Goal: Task Accomplishment & Management: Manage account settings

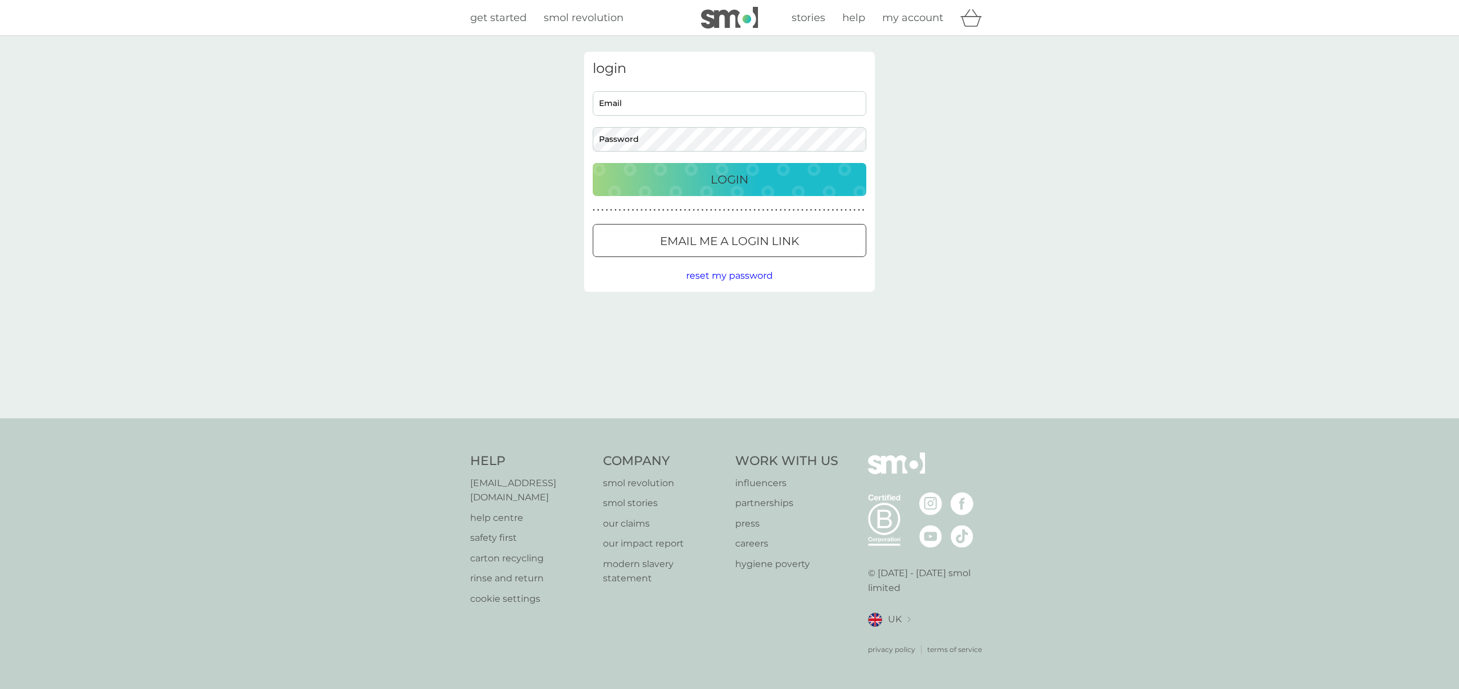
type input "[PERSON_NAME][EMAIL_ADDRESS][DOMAIN_NAME]"
click at [730, 180] on p "Login" at bounding box center [730, 179] width 38 height 18
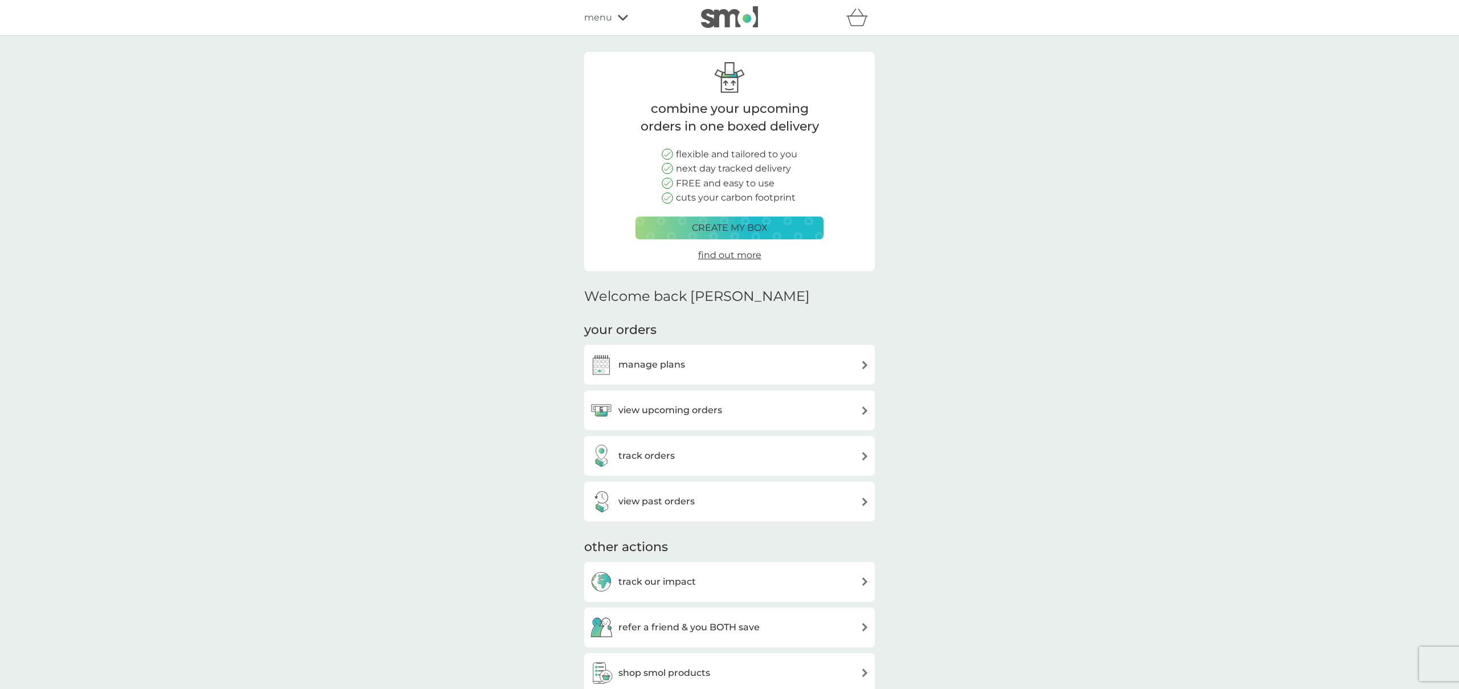
click at [670, 363] on h3 "manage plans" at bounding box center [652, 364] width 67 height 15
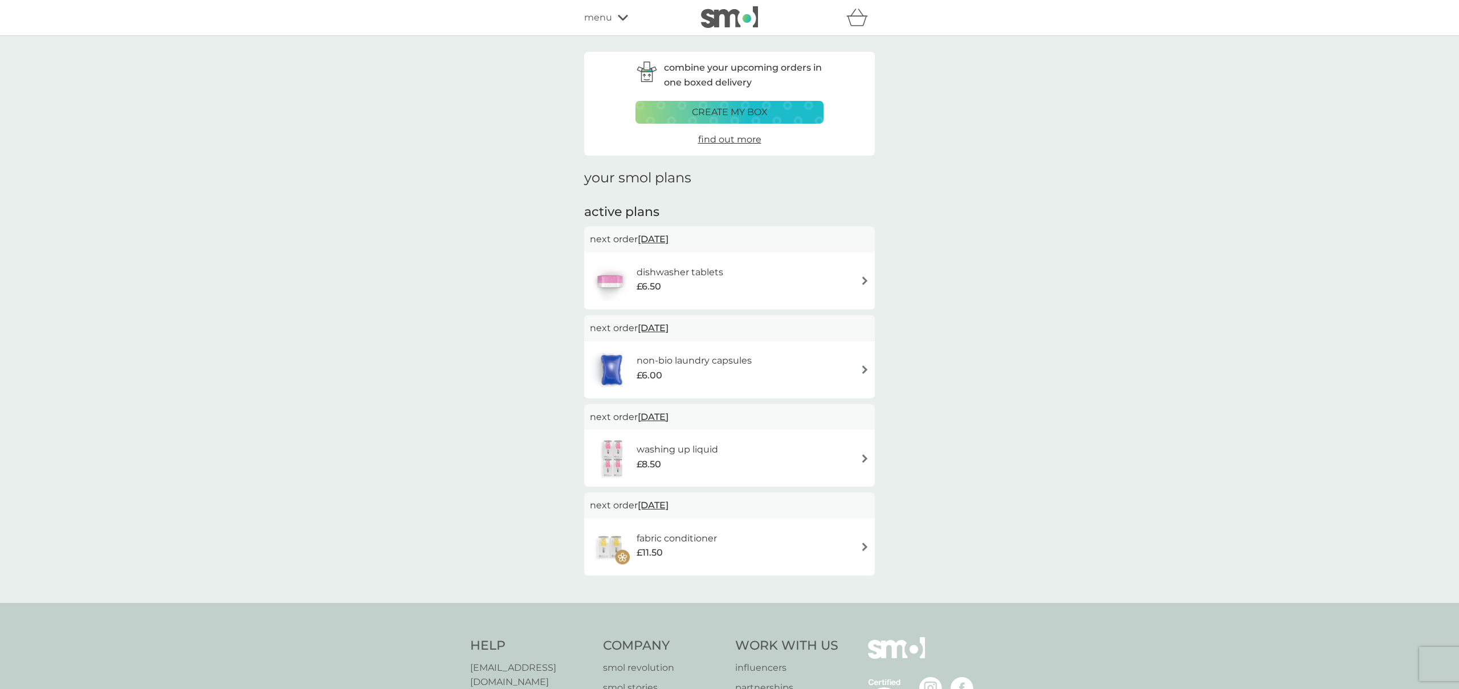
click at [664, 450] on h6 "washing up liquid" at bounding box center [678, 449] width 82 height 15
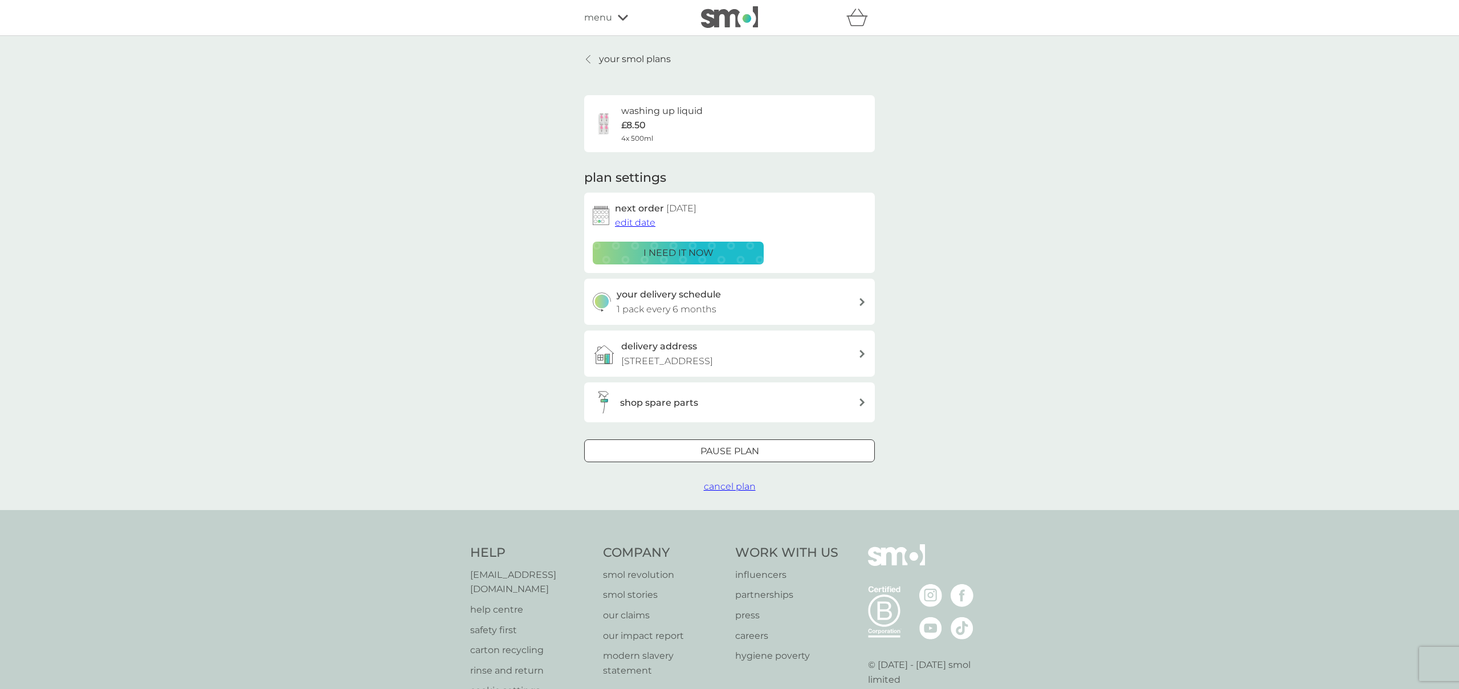
click at [637, 127] on p "£8.50" at bounding box center [633, 125] width 25 height 15
click at [637, 119] on p "£8.50" at bounding box center [633, 125] width 25 height 15
click at [639, 111] on h6 "washing up liquid" at bounding box center [662, 111] width 82 height 15
click at [609, 21] on span "menu" at bounding box center [598, 17] width 28 height 15
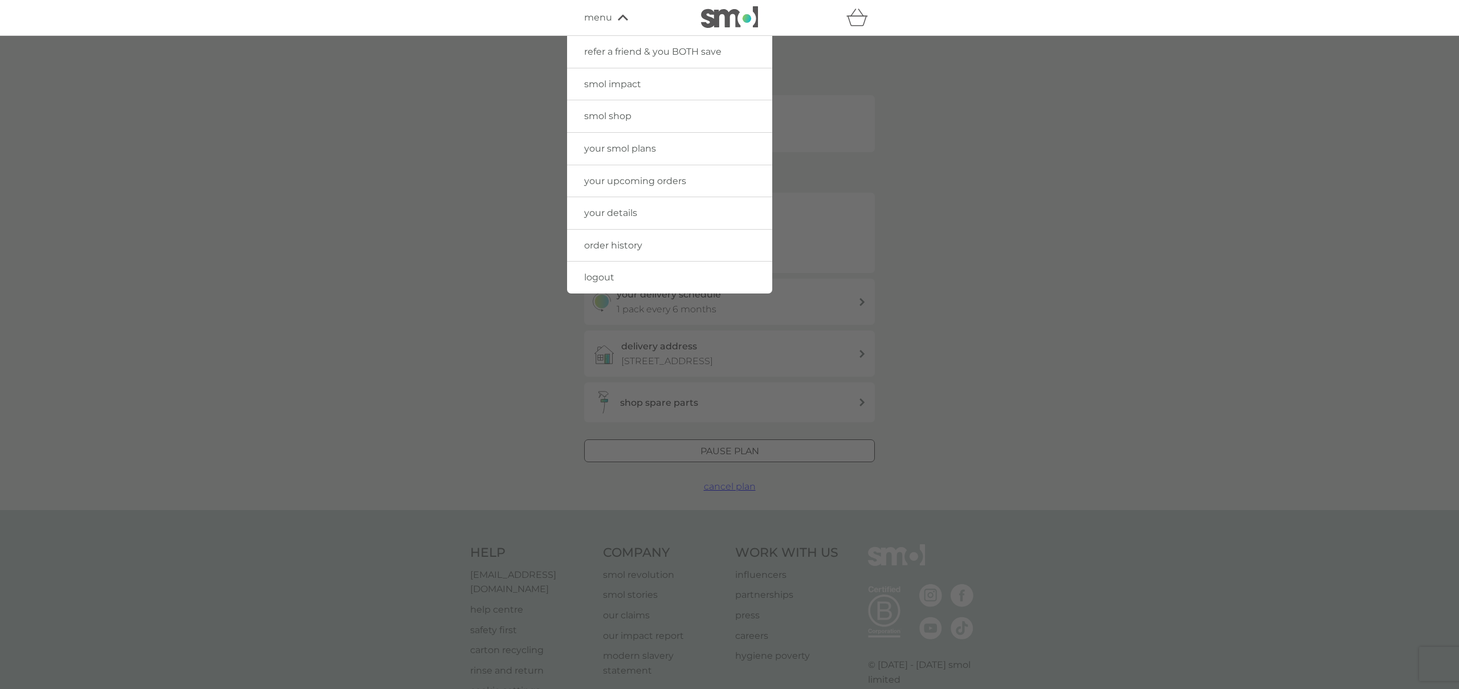
click at [628, 118] on span "smol shop" at bounding box center [607, 116] width 47 height 11
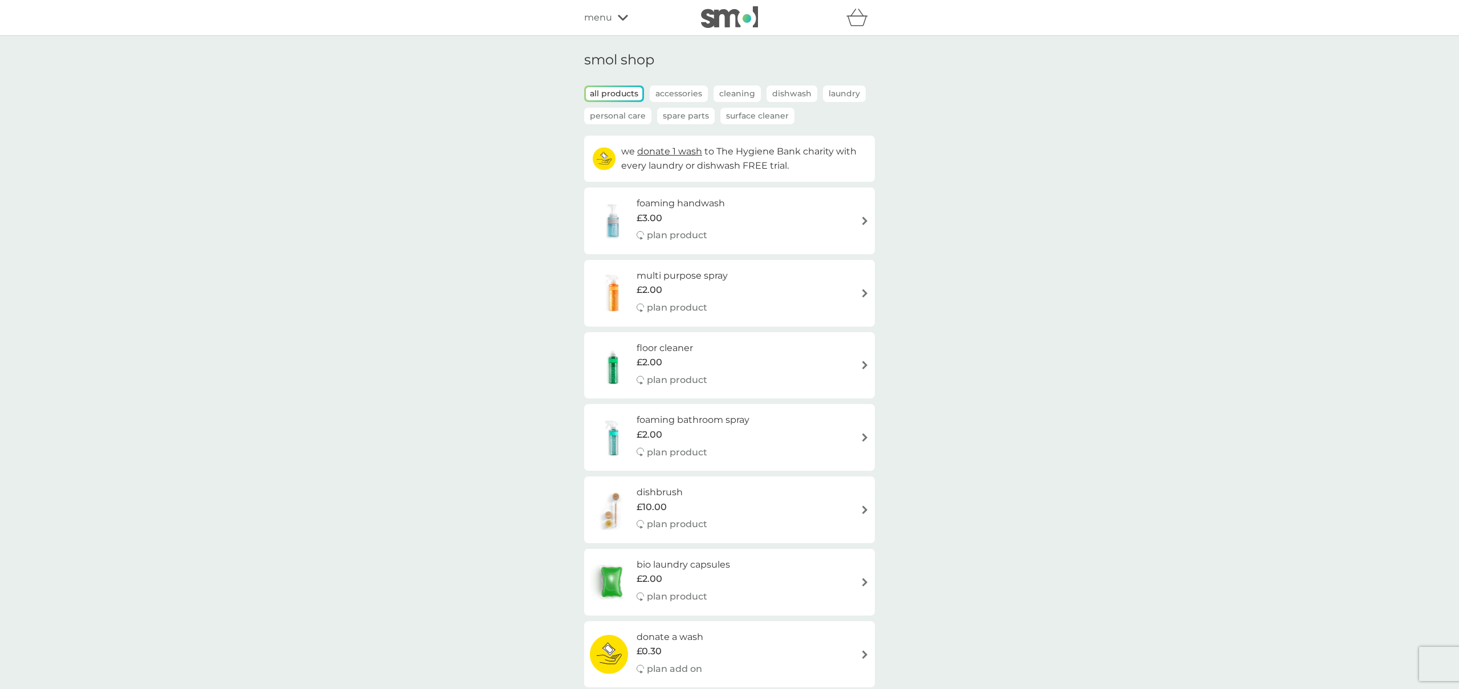
click at [798, 95] on p "Dishwash" at bounding box center [792, 94] width 51 height 17
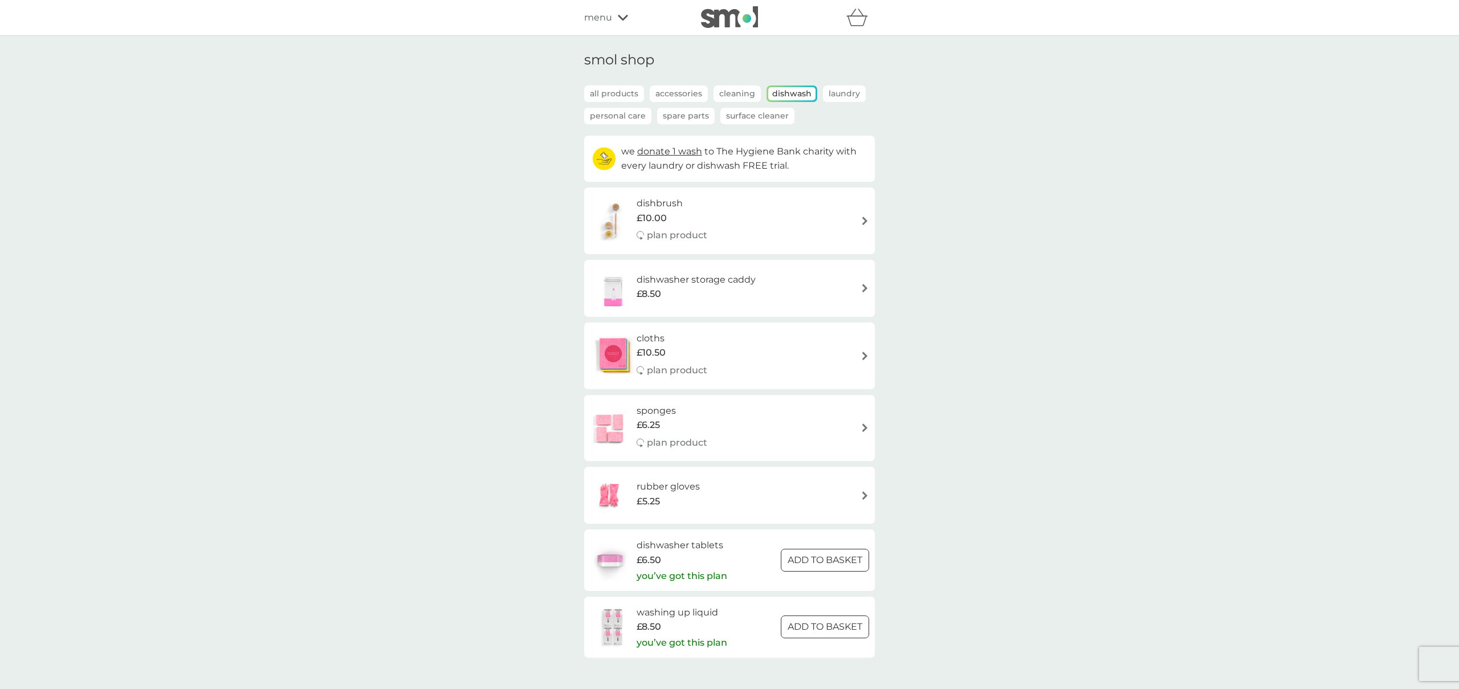
click at [661, 625] on span "£8.50" at bounding box center [649, 627] width 25 height 15
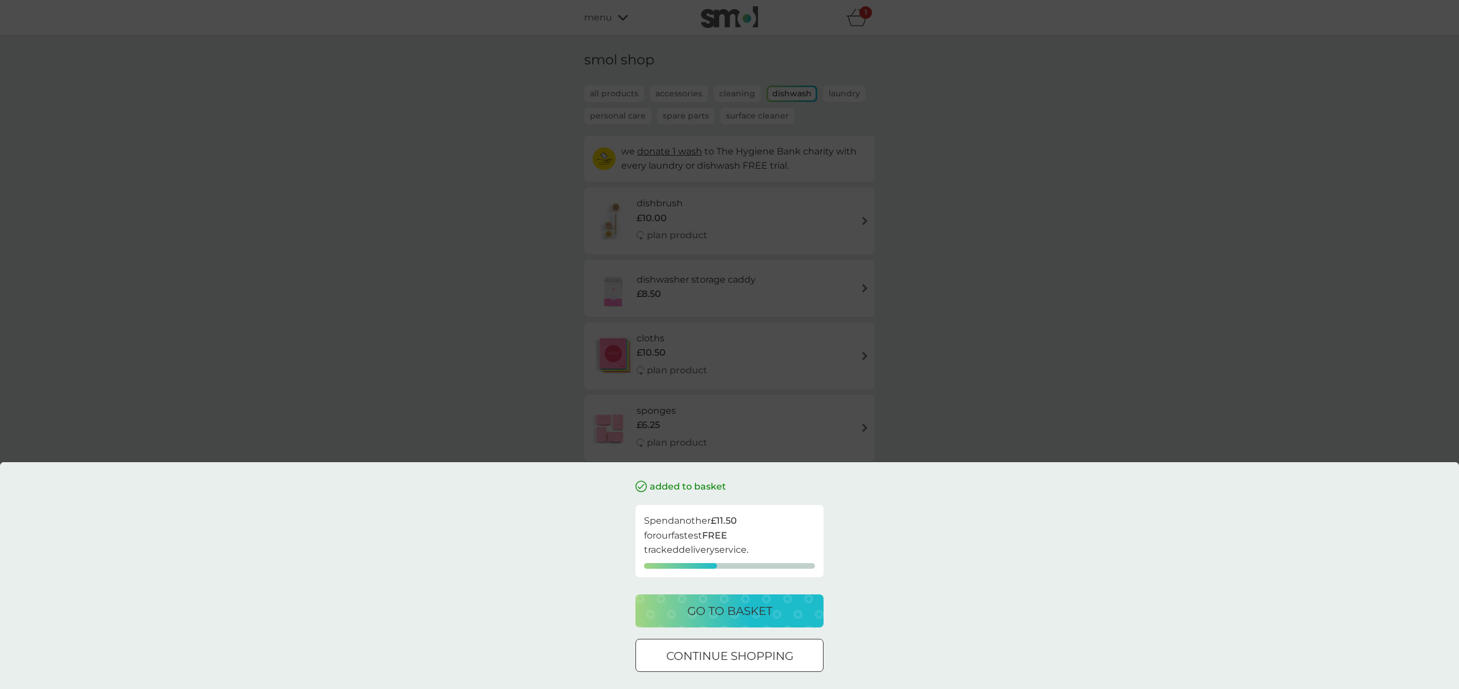
click at [717, 653] on div at bounding box center [729, 656] width 41 height 12
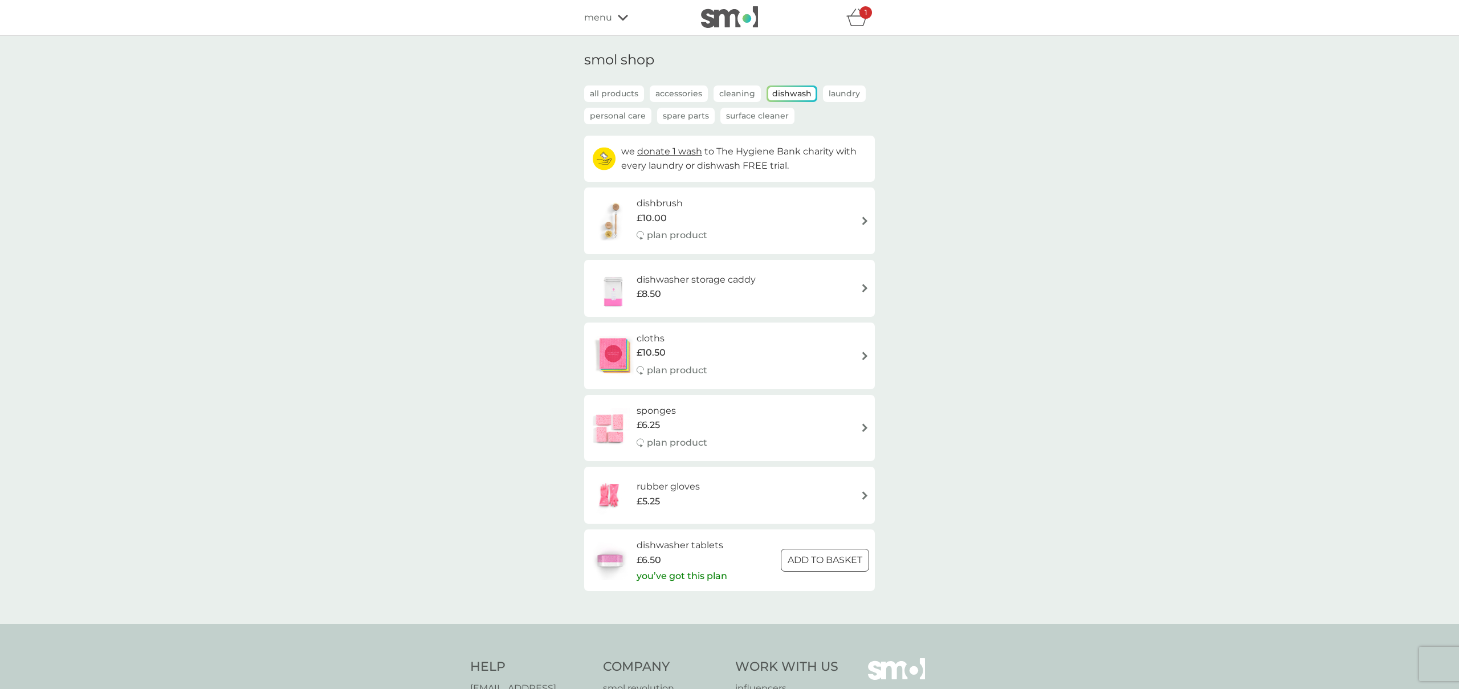
click at [864, 18] on div "1" at bounding box center [866, 12] width 13 height 13
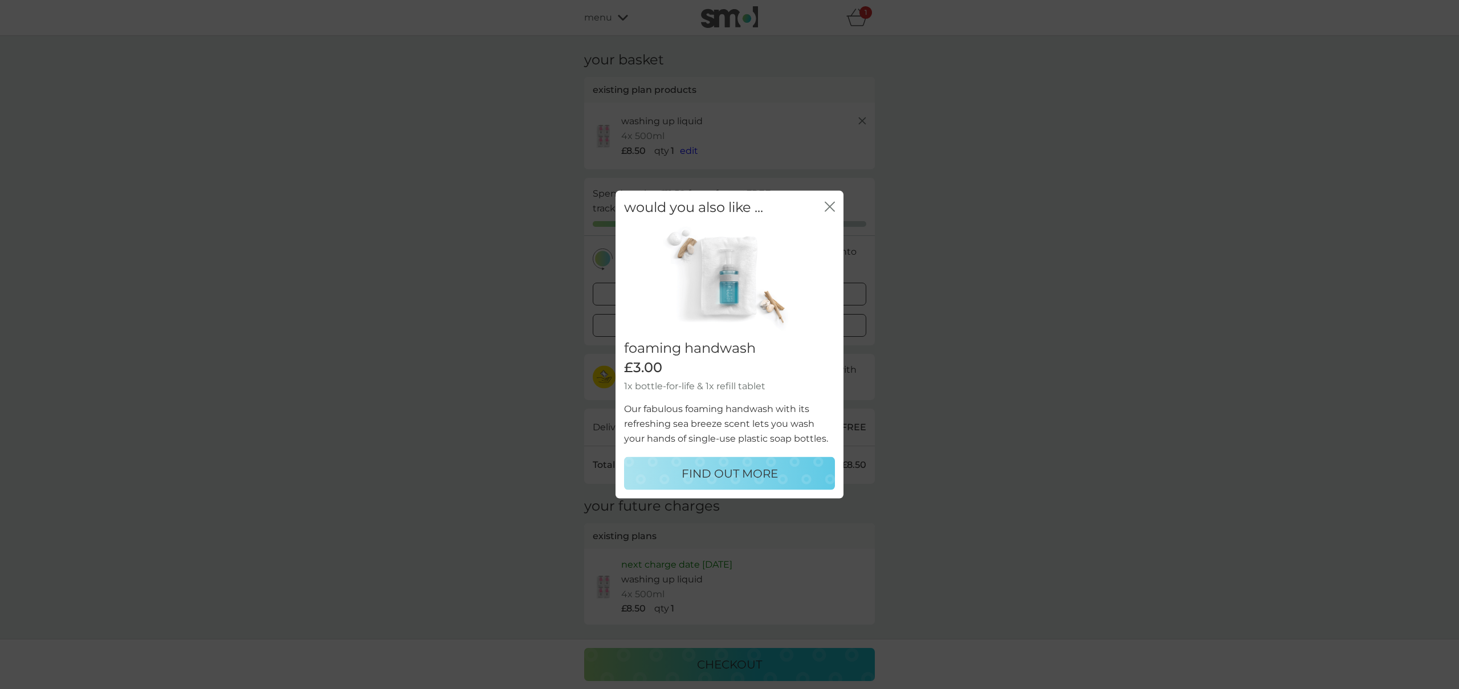
click at [827, 201] on icon "close" at bounding box center [830, 206] width 10 height 10
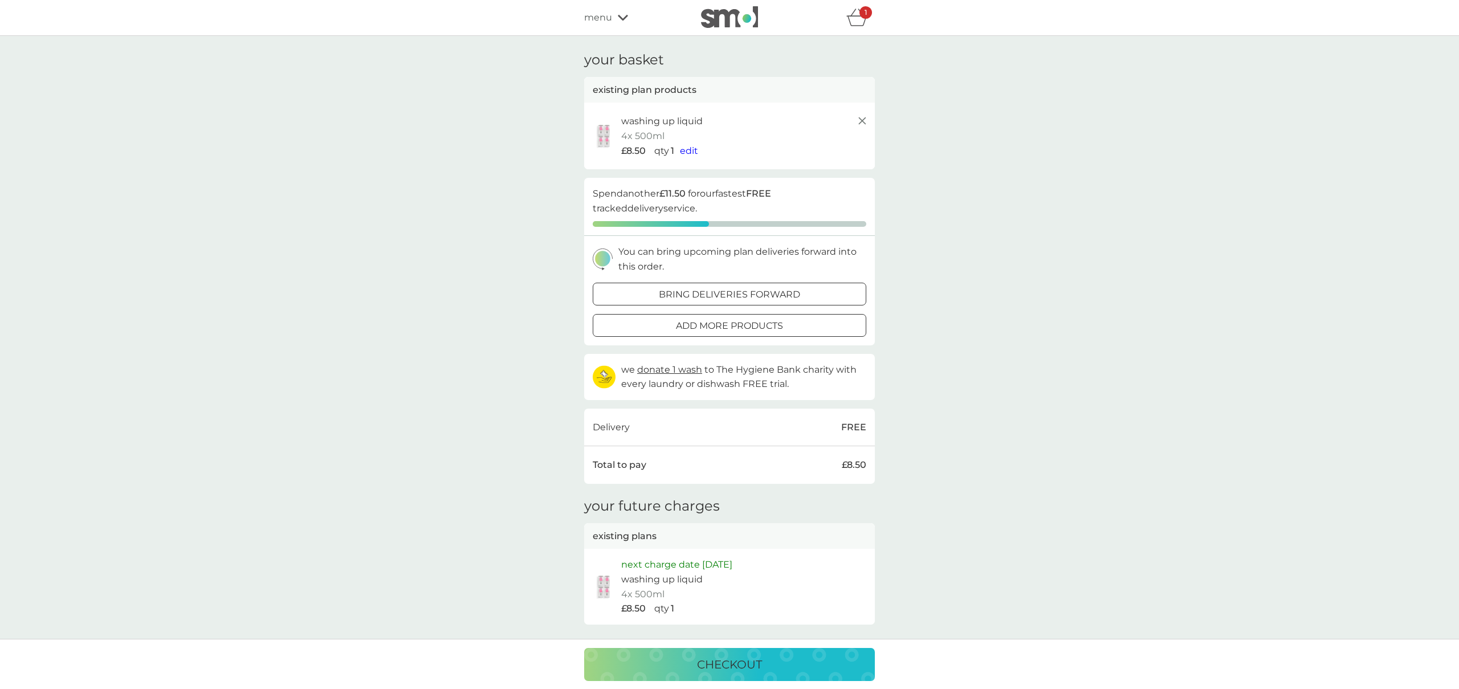
click at [848, 13] on icon "basket" at bounding box center [858, 18] width 22 height 18
click at [853, 14] on icon "basket" at bounding box center [858, 18] width 22 height 18
click at [604, 592] on img at bounding box center [604, 587] width 29 height 25
click at [608, 18] on span "menu" at bounding box center [598, 17] width 28 height 15
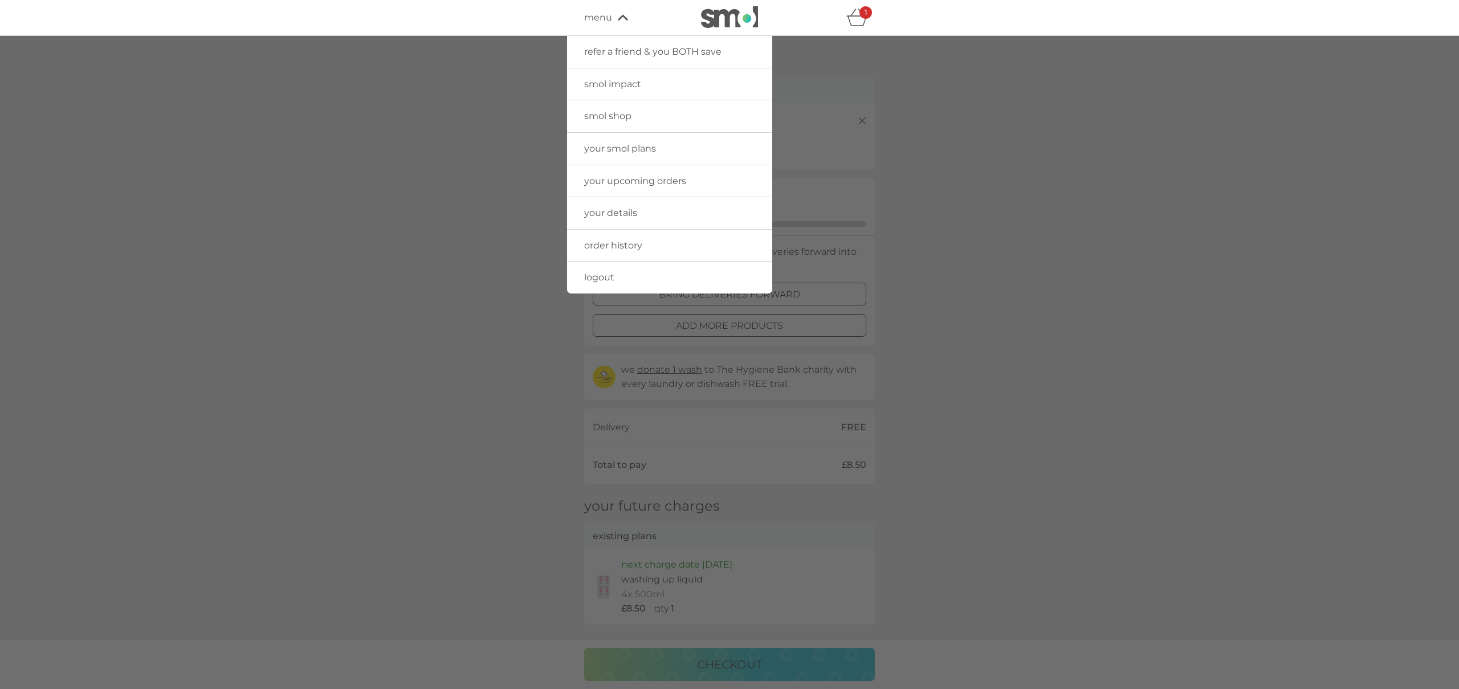
click at [615, 83] on span "smol impact" at bounding box center [612, 84] width 57 height 11
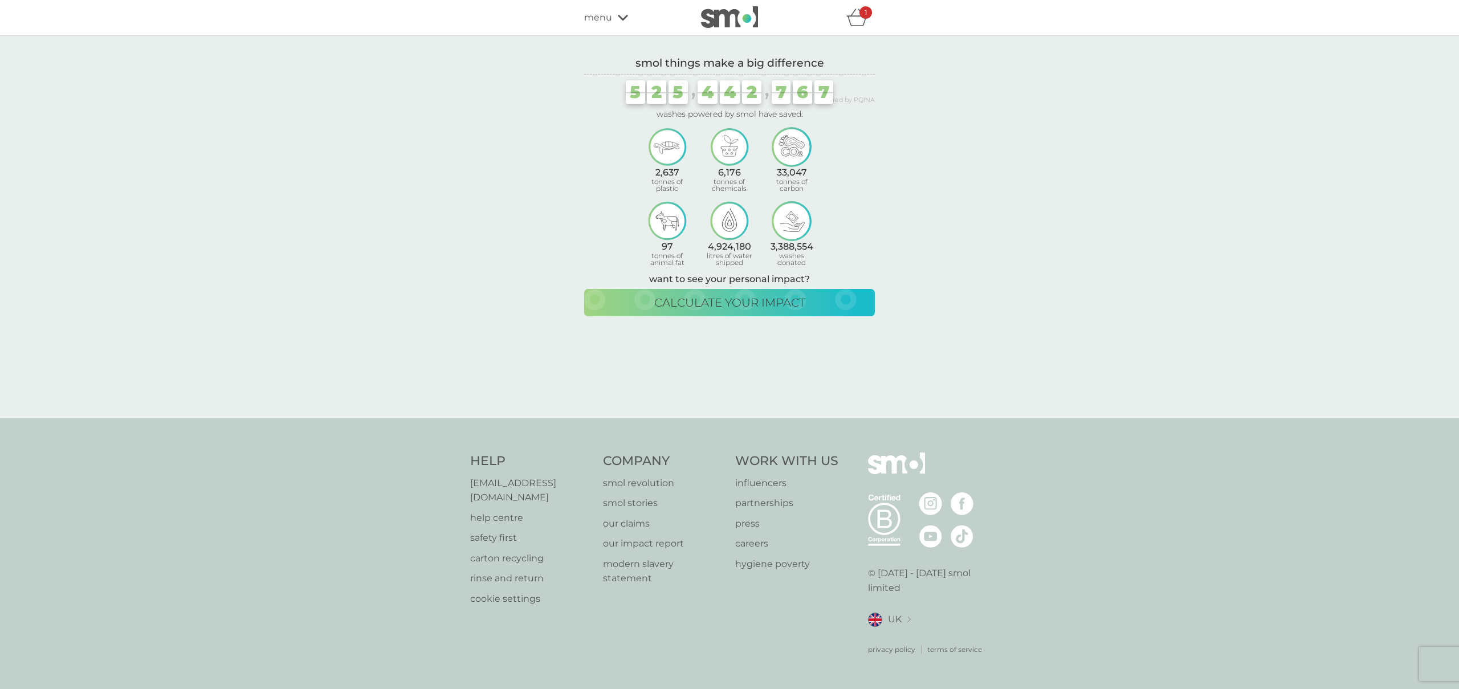
click at [611, 18] on span "menu" at bounding box center [598, 17] width 28 height 15
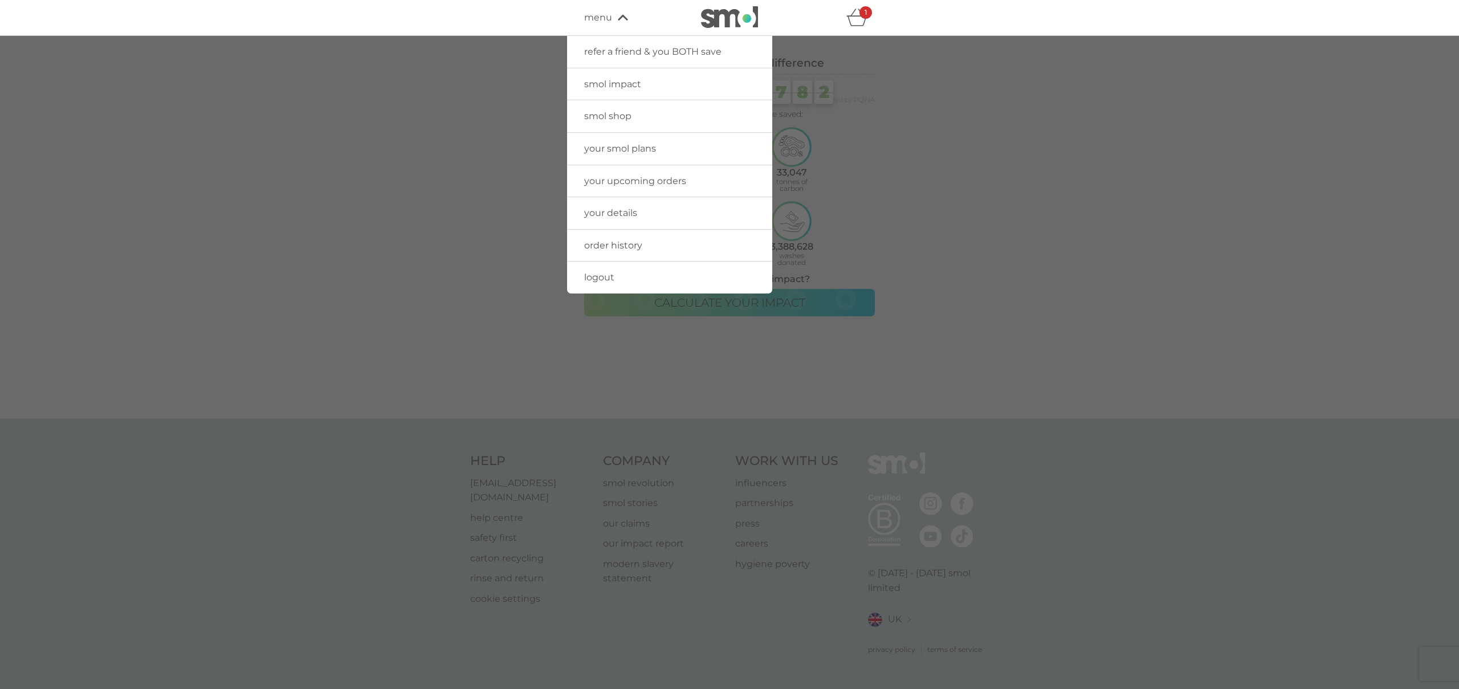
click at [604, 112] on span "smol shop" at bounding box center [607, 116] width 47 height 11
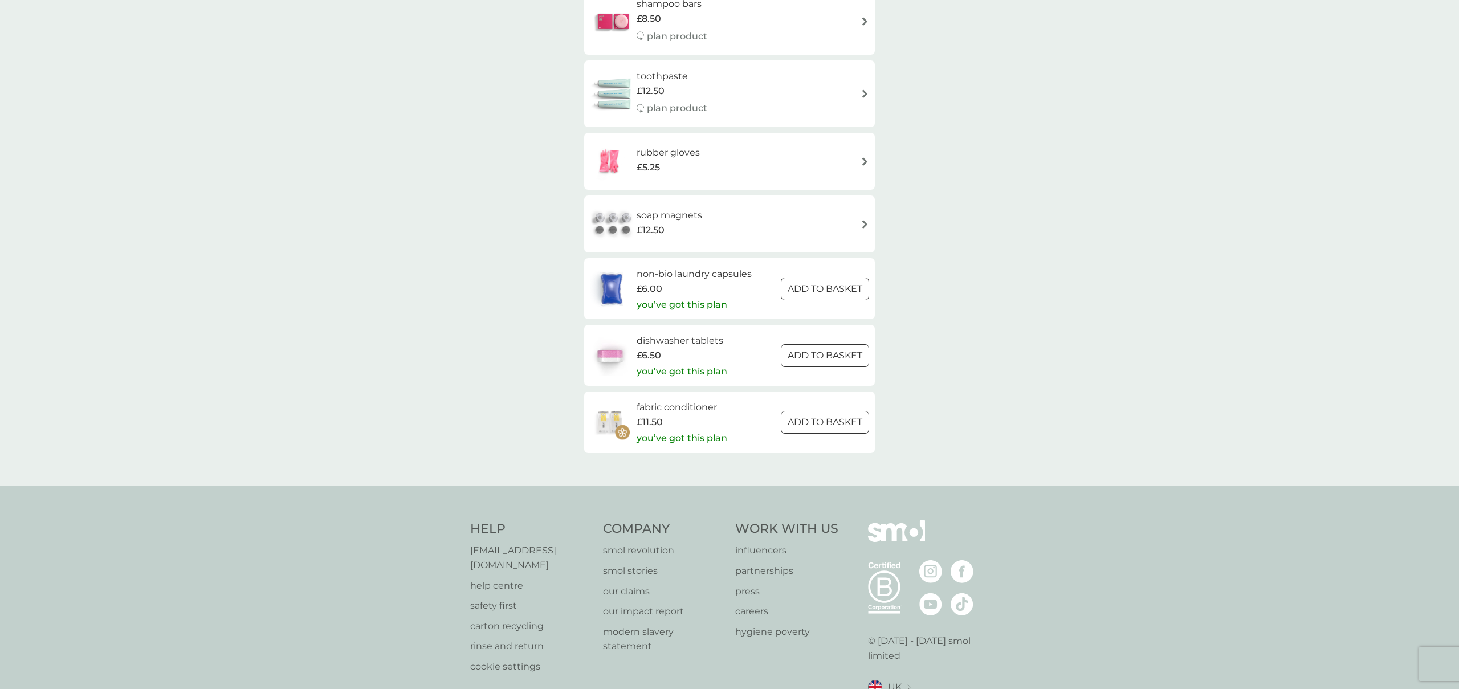
scroll to position [1514, 0]
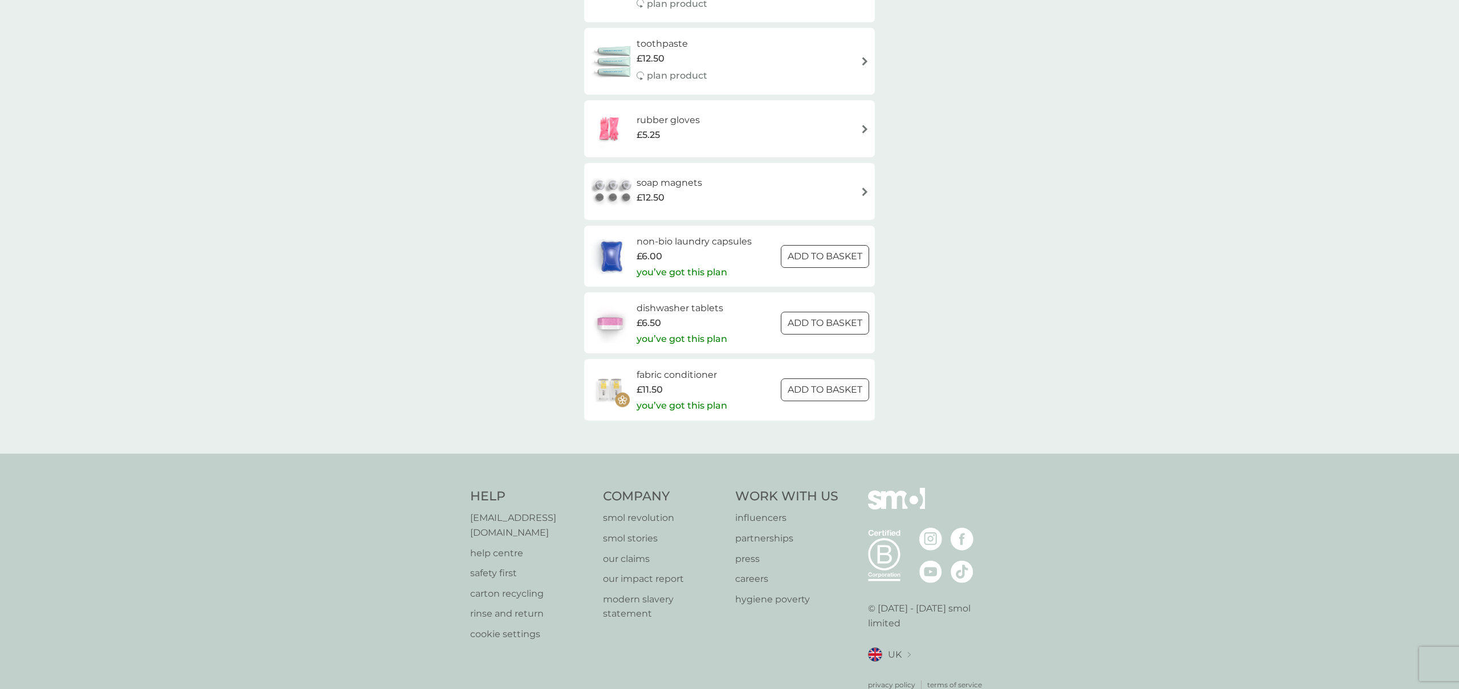
click at [658, 379] on h6 "fabric conditioner" at bounding box center [682, 375] width 91 height 15
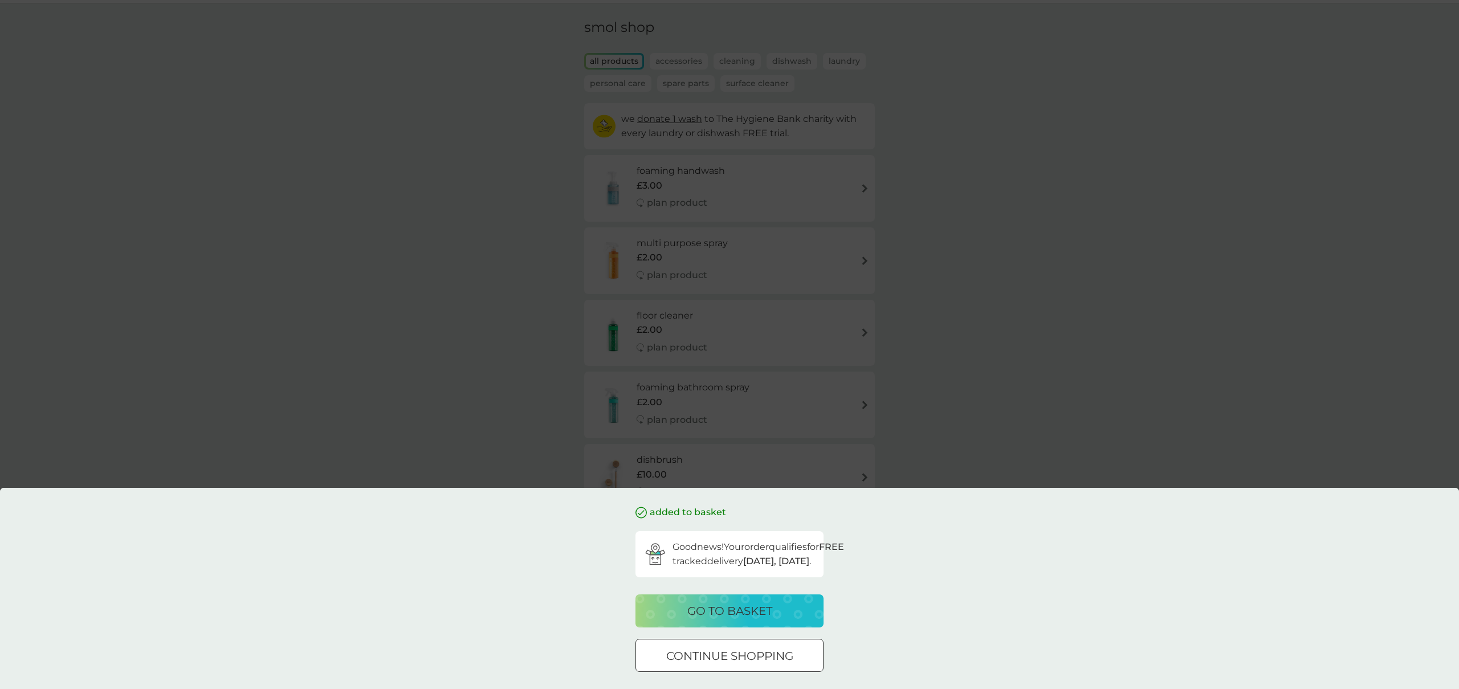
scroll to position [0, 0]
click at [703, 658] on p "continue shopping" at bounding box center [729, 656] width 127 height 18
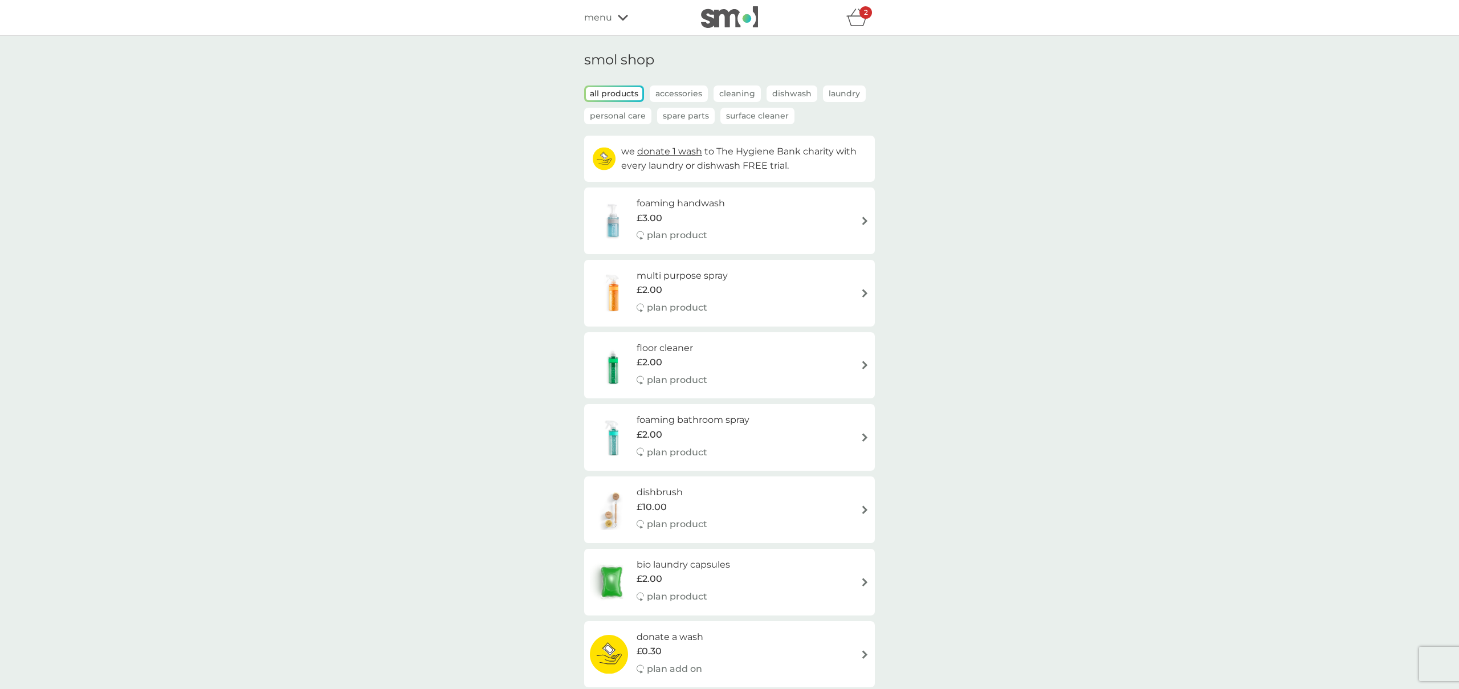
click at [729, 23] on img at bounding box center [729, 17] width 57 height 22
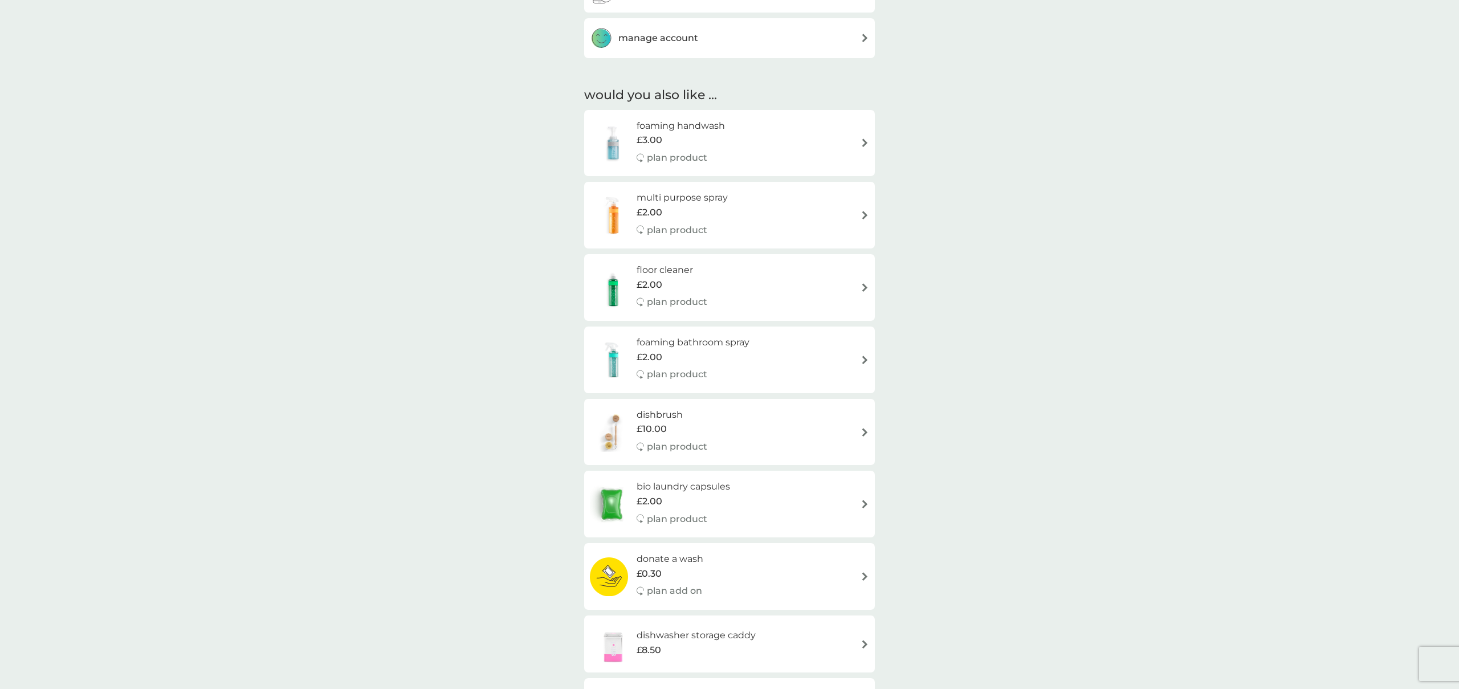
scroll to position [644, 0]
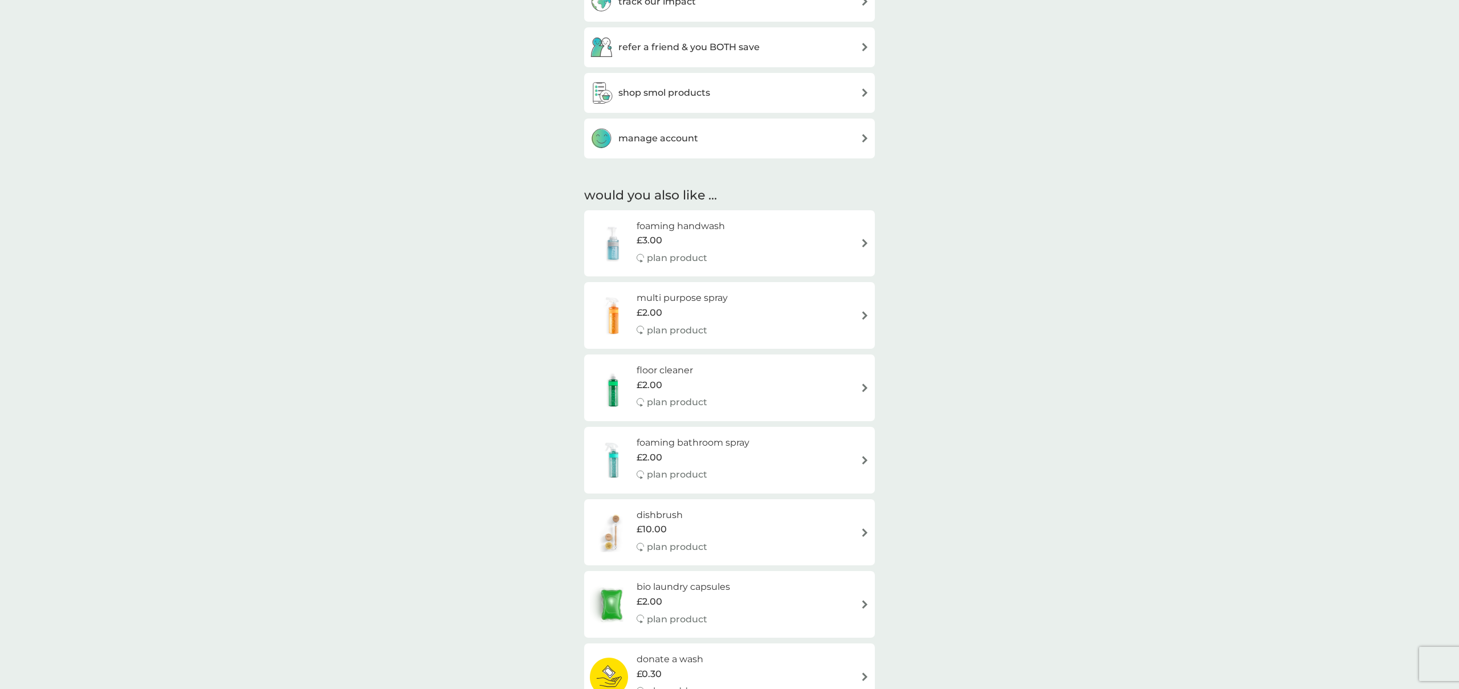
click at [786, 248] on div "foaming handwash £3.00 plan product" at bounding box center [729, 244] width 279 height 50
select select "119"
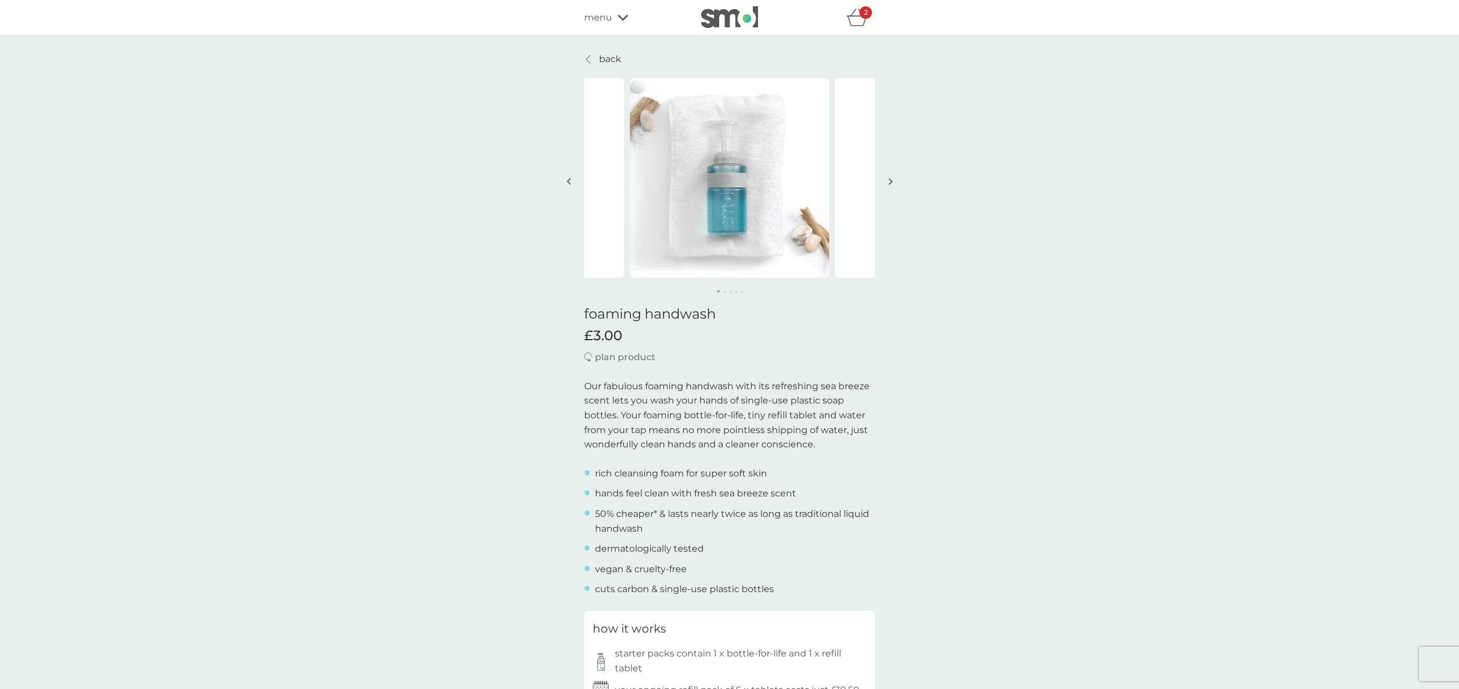
click at [605, 60] on p "back" at bounding box center [610, 59] width 22 height 15
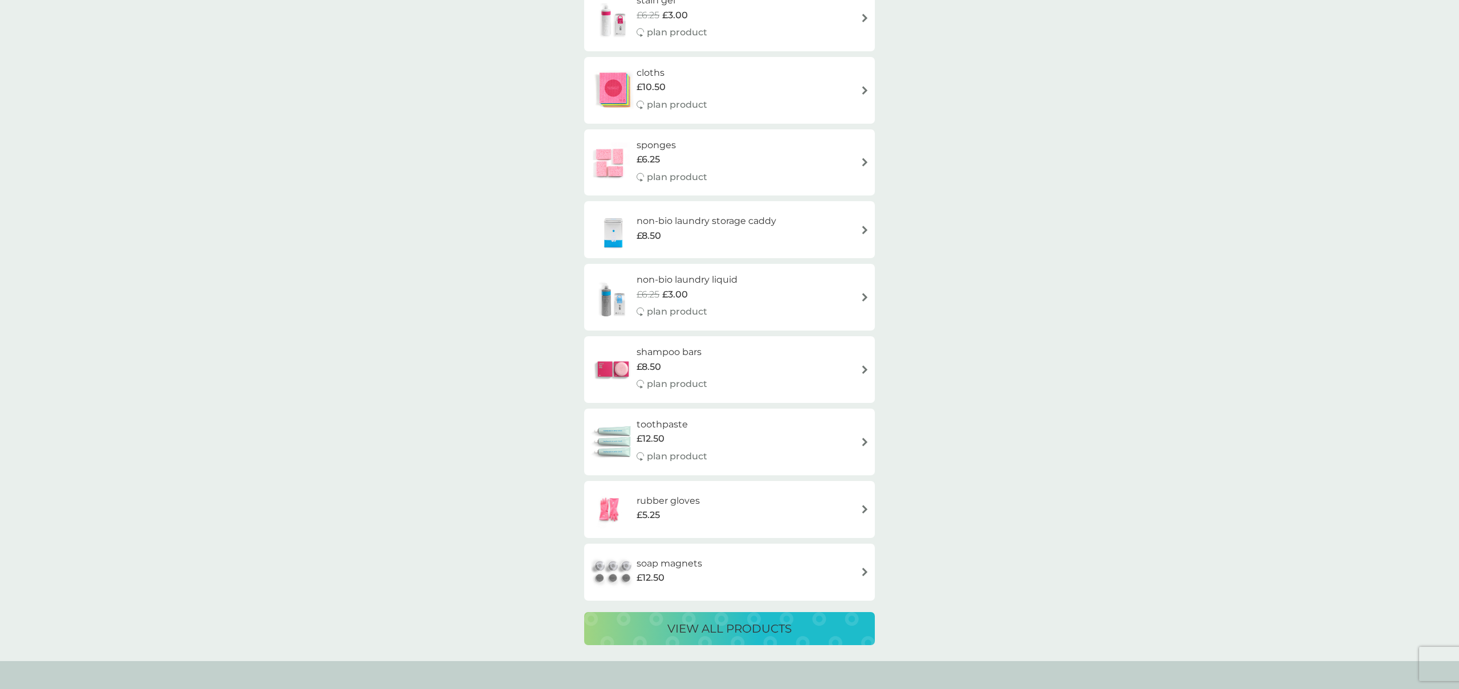
scroll to position [1824, 0]
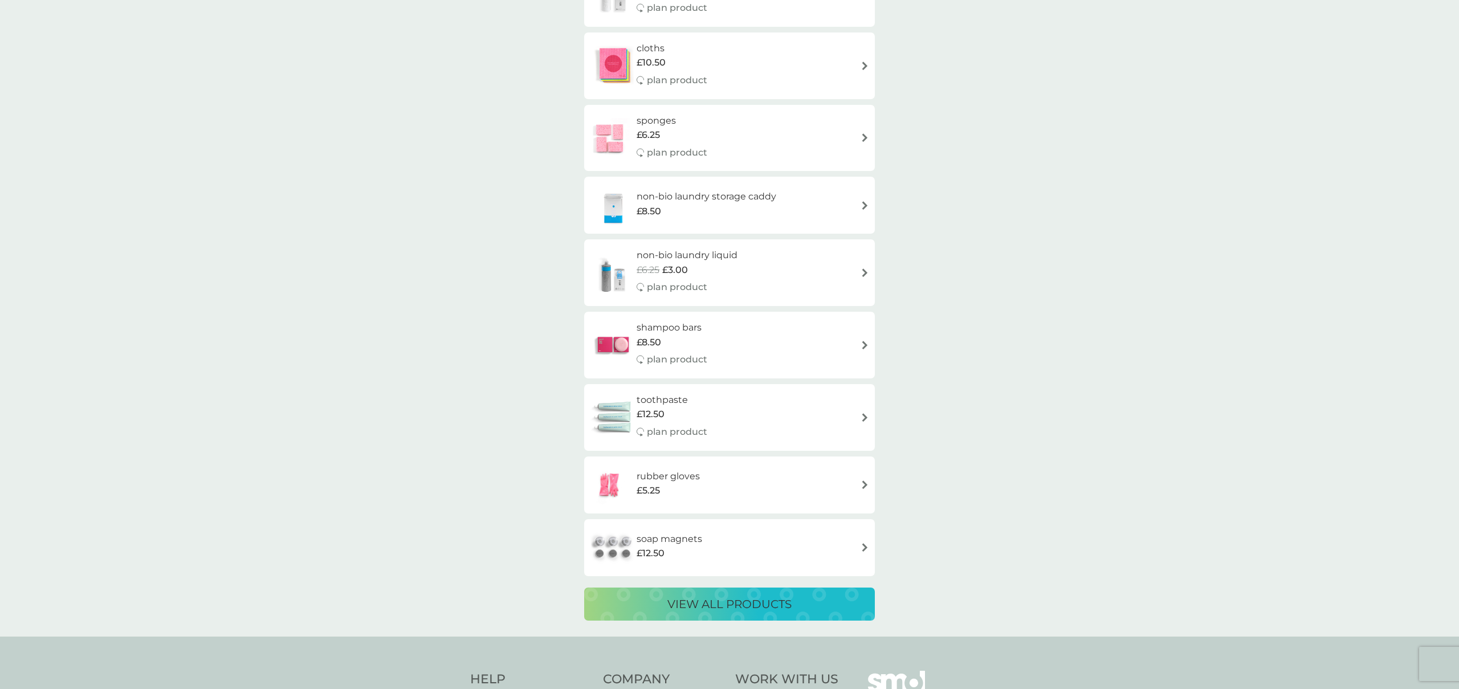
click at [750, 607] on p "view all products" at bounding box center [730, 604] width 124 height 18
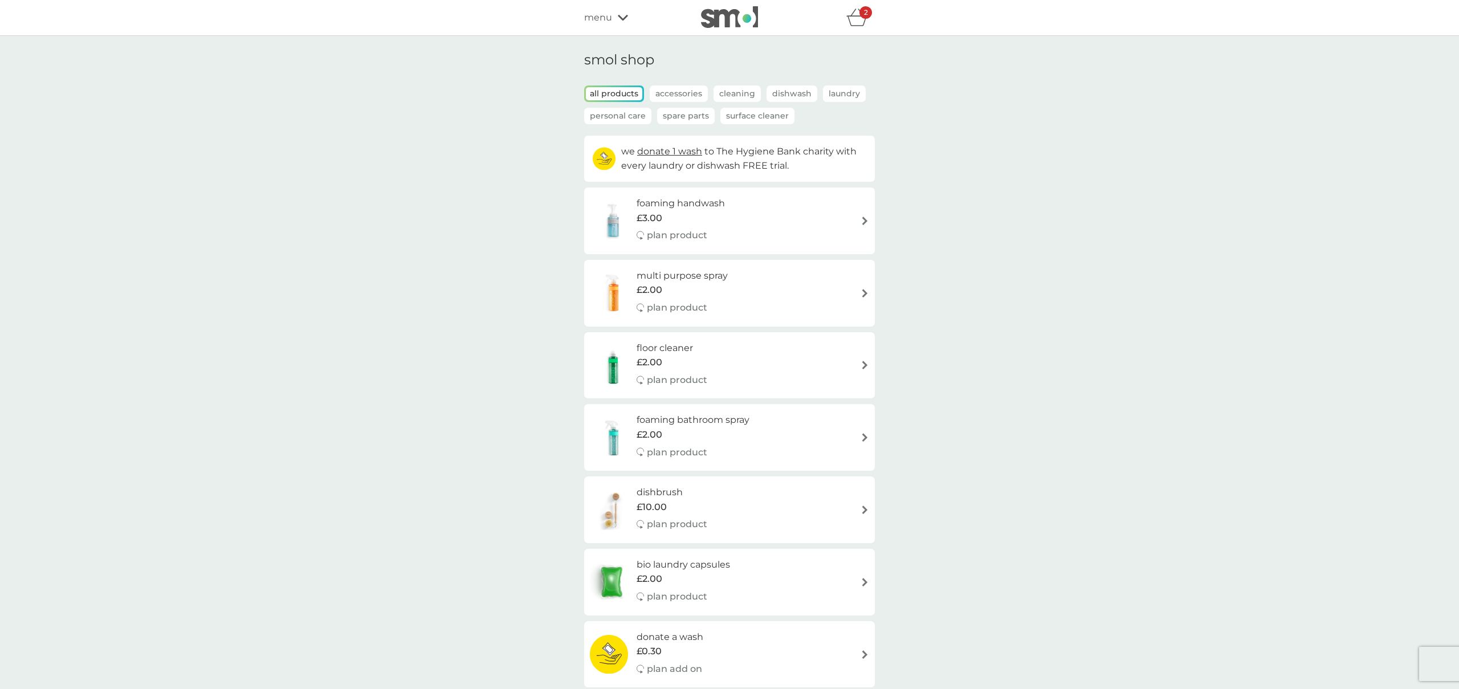
click at [855, 20] on icon "basket" at bounding box center [858, 18] width 22 height 18
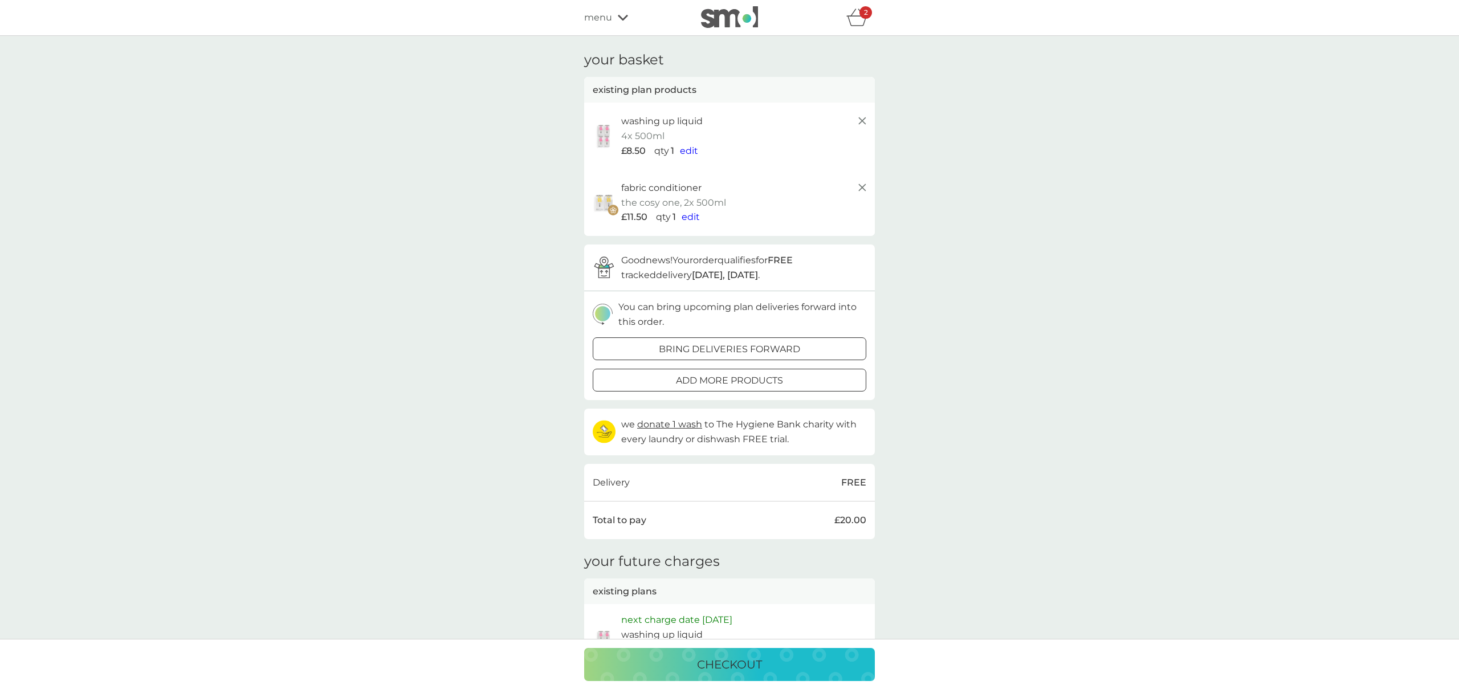
click at [865, 188] on icon at bounding box center [863, 188] width 14 height 14
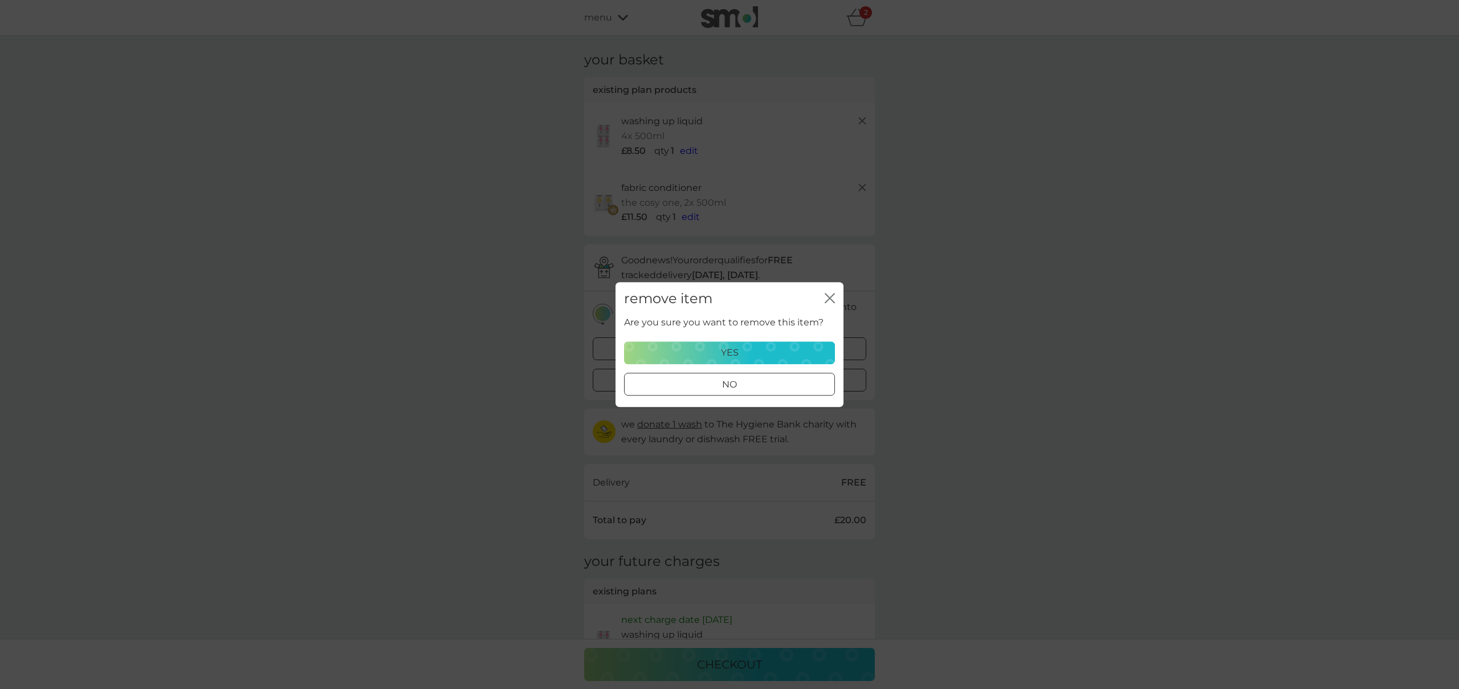
click at [829, 299] on icon "close" at bounding box center [830, 298] width 10 height 10
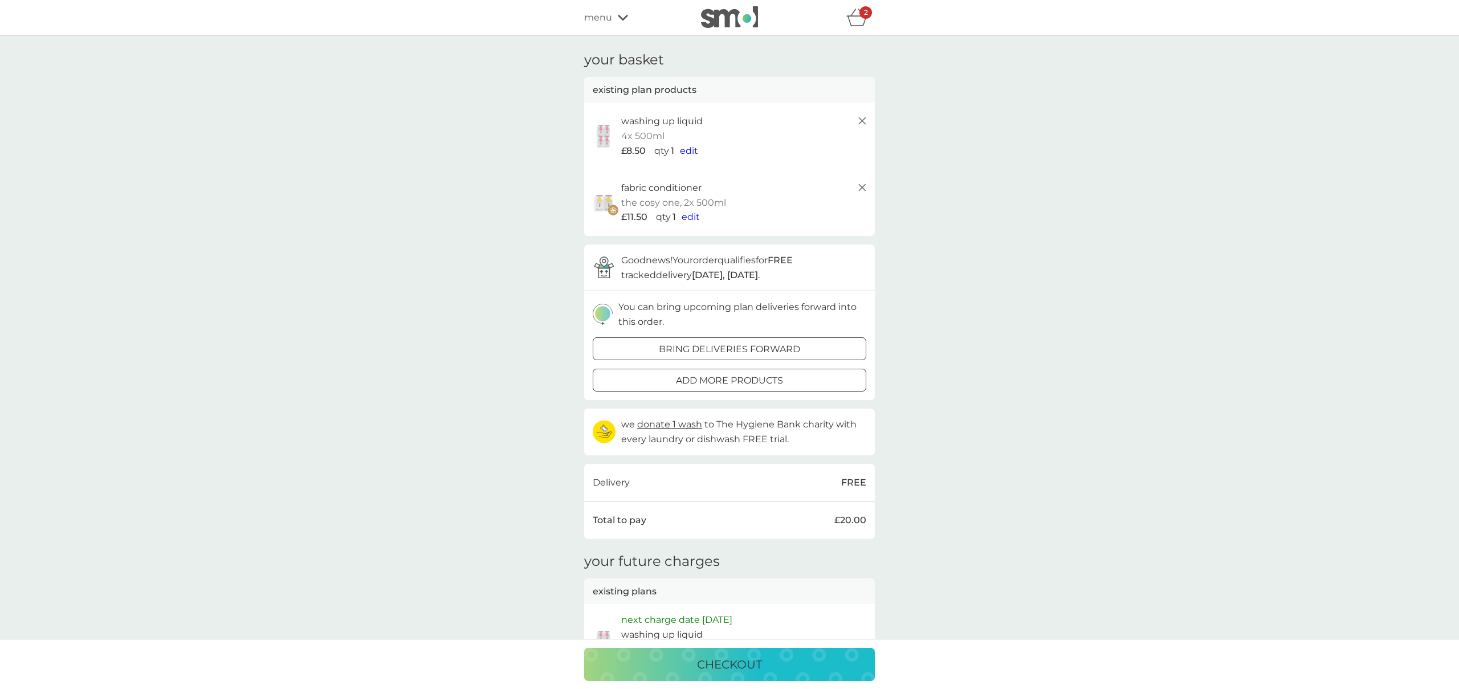
click at [656, 189] on p "fabric conditioner" at bounding box center [661, 188] width 80 height 15
click at [864, 119] on line at bounding box center [862, 120] width 7 height 7
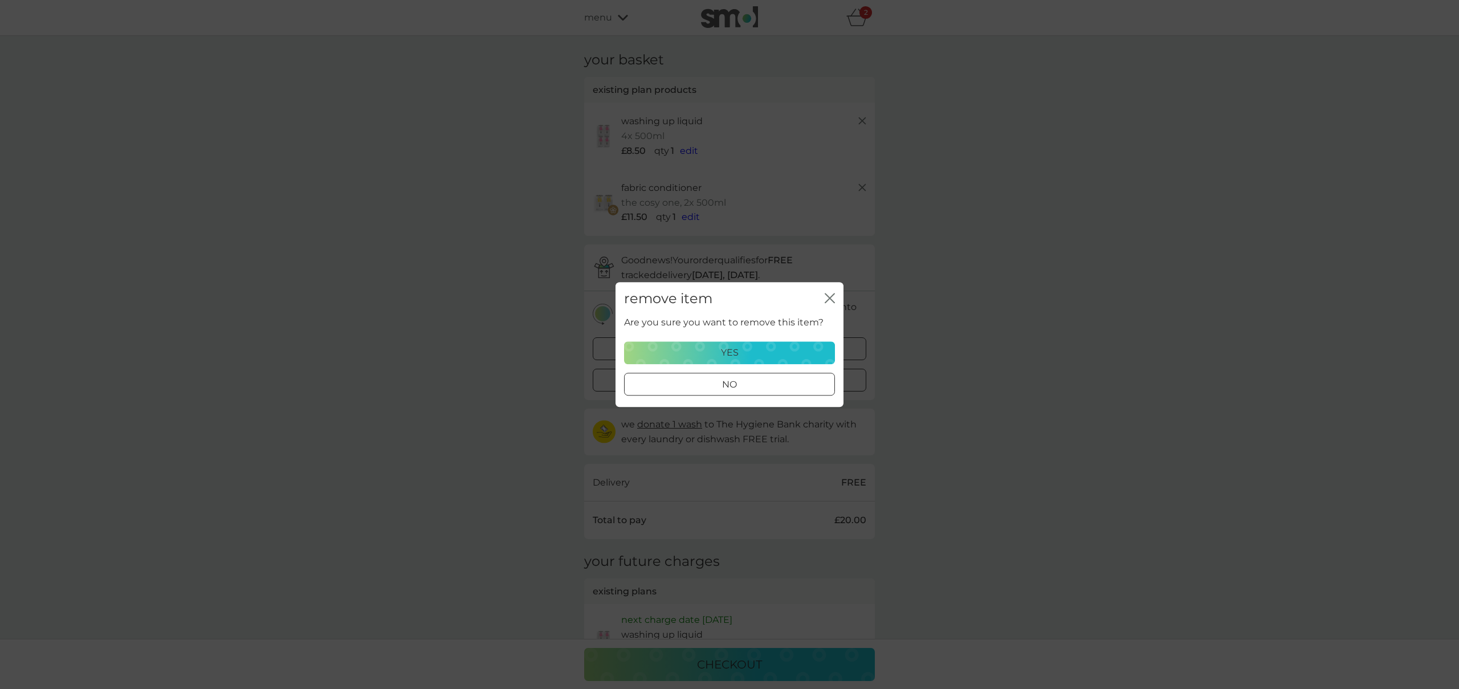
click at [738, 357] on p "yes" at bounding box center [730, 352] width 18 height 15
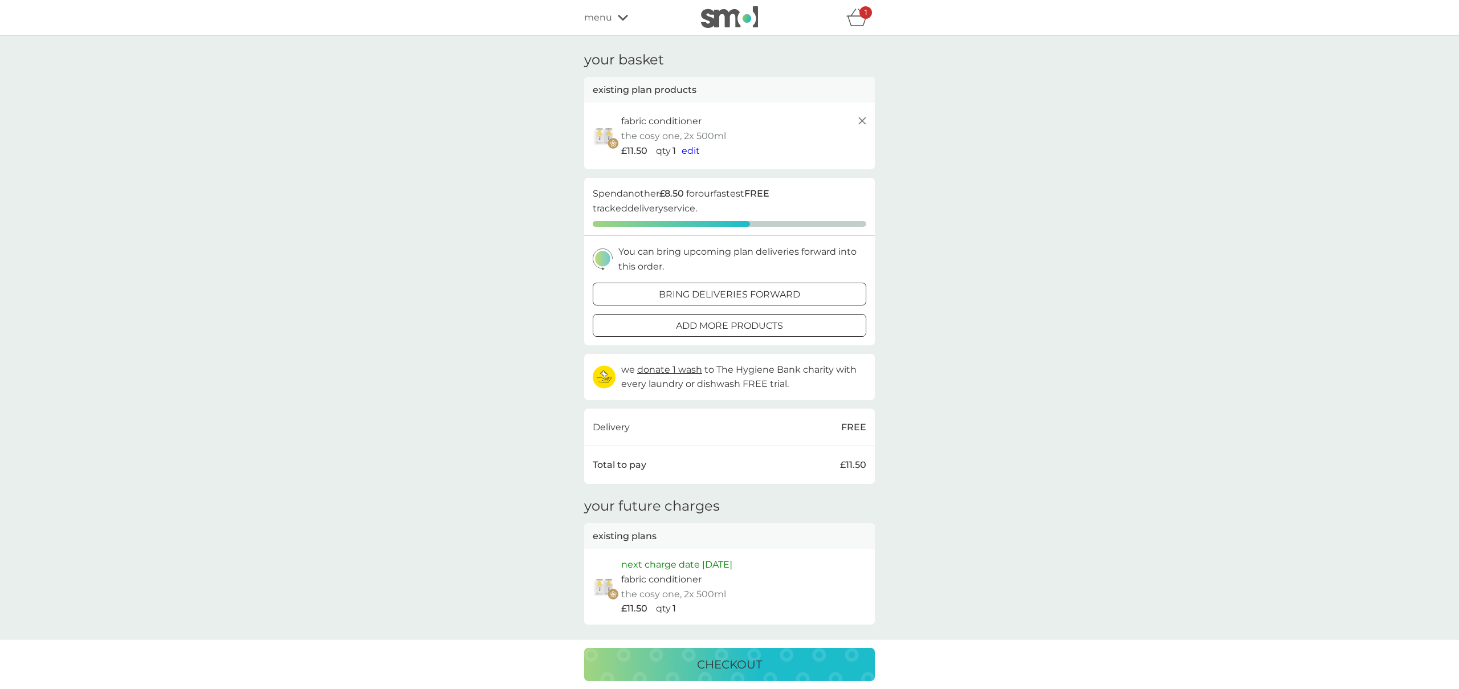
click at [864, 120] on icon at bounding box center [863, 121] width 14 height 14
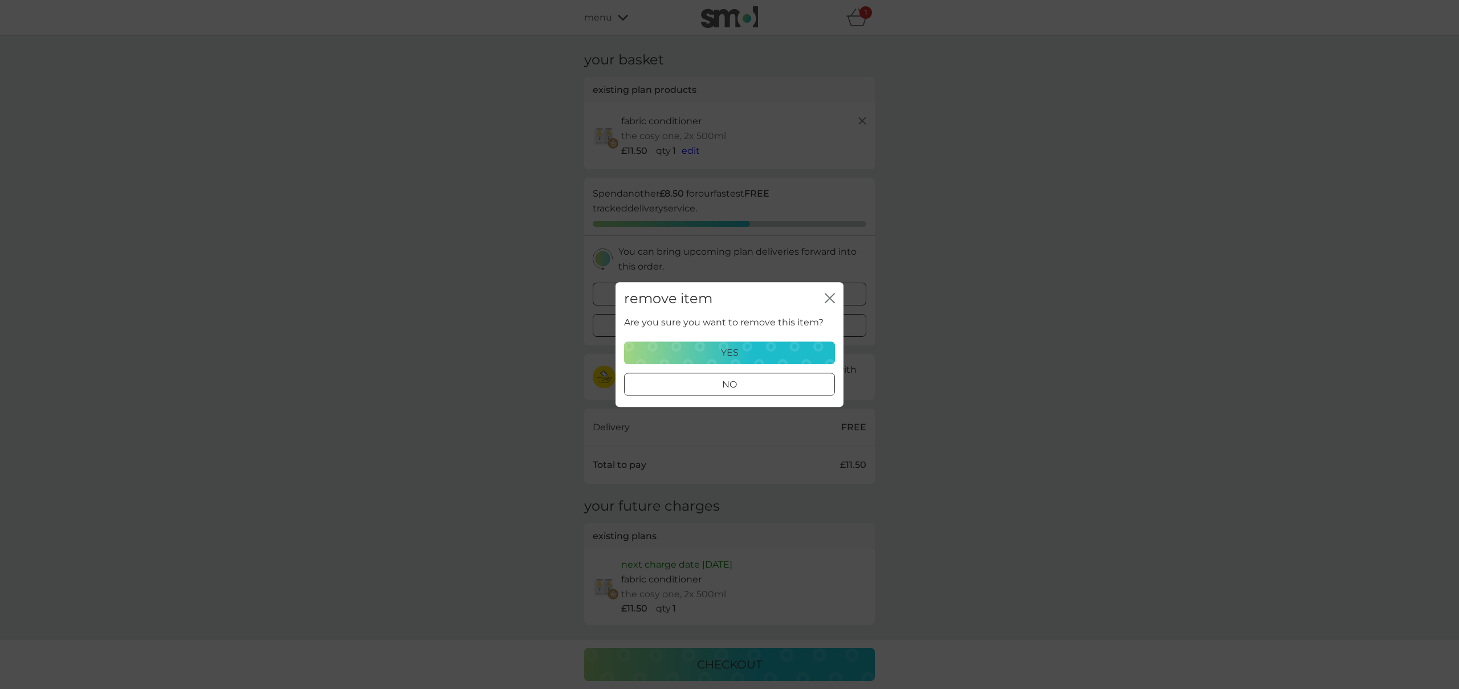
click at [780, 347] on div "yes" at bounding box center [730, 352] width 196 height 15
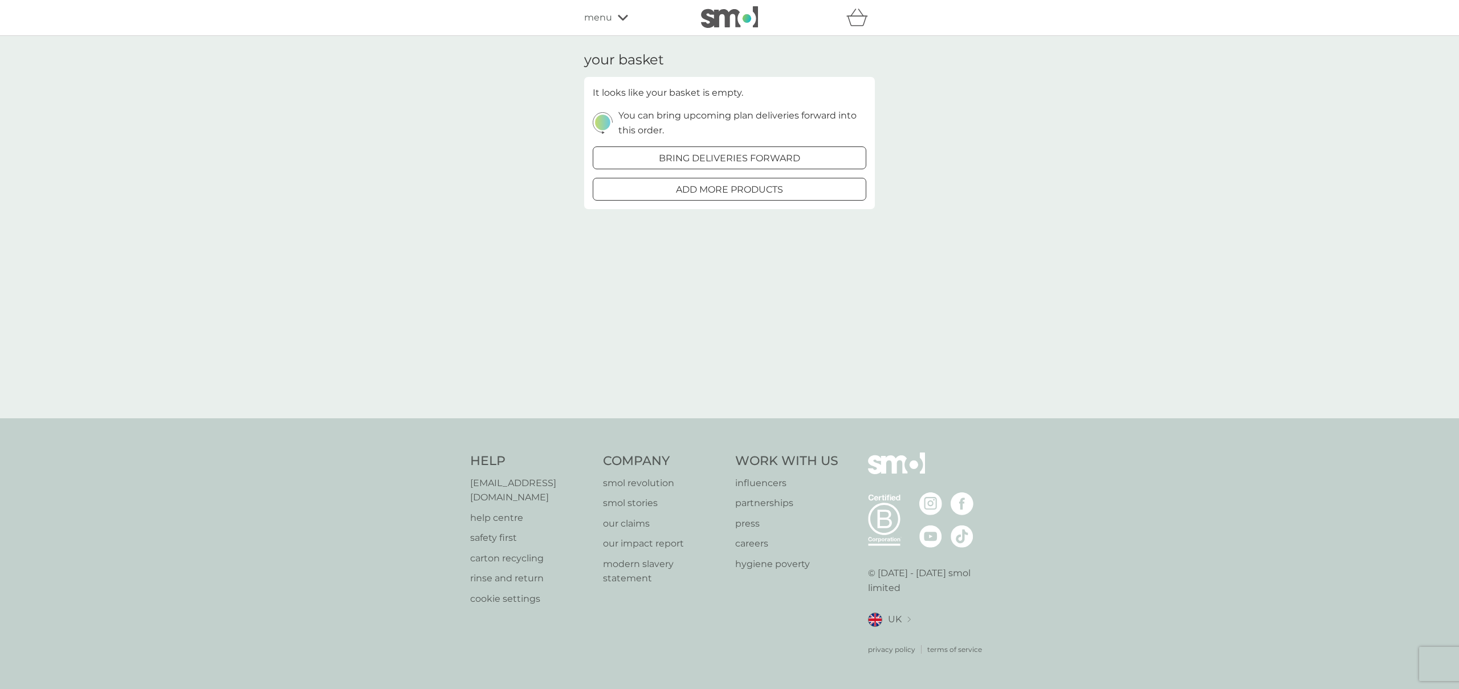
click at [601, 14] on span "menu" at bounding box center [598, 17] width 28 height 15
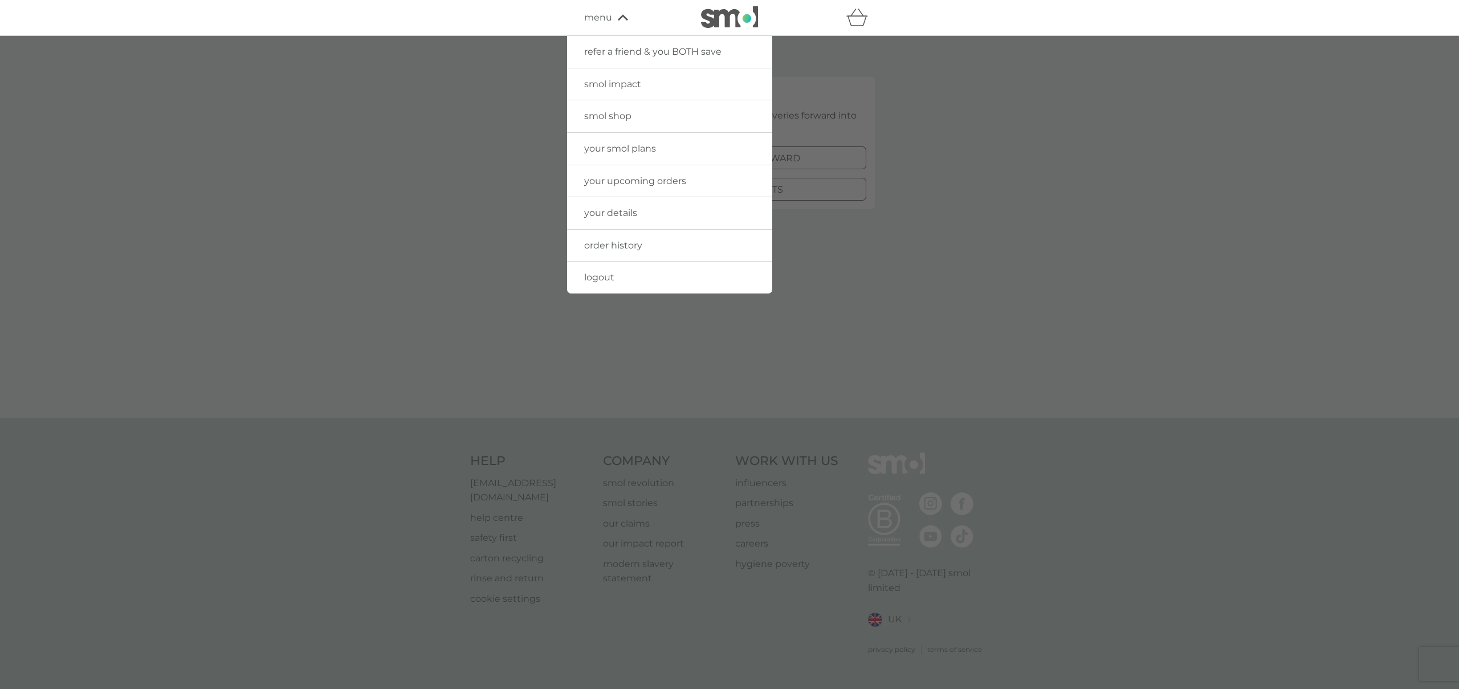
click at [726, 21] on img at bounding box center [729, 17] width 57 height 22
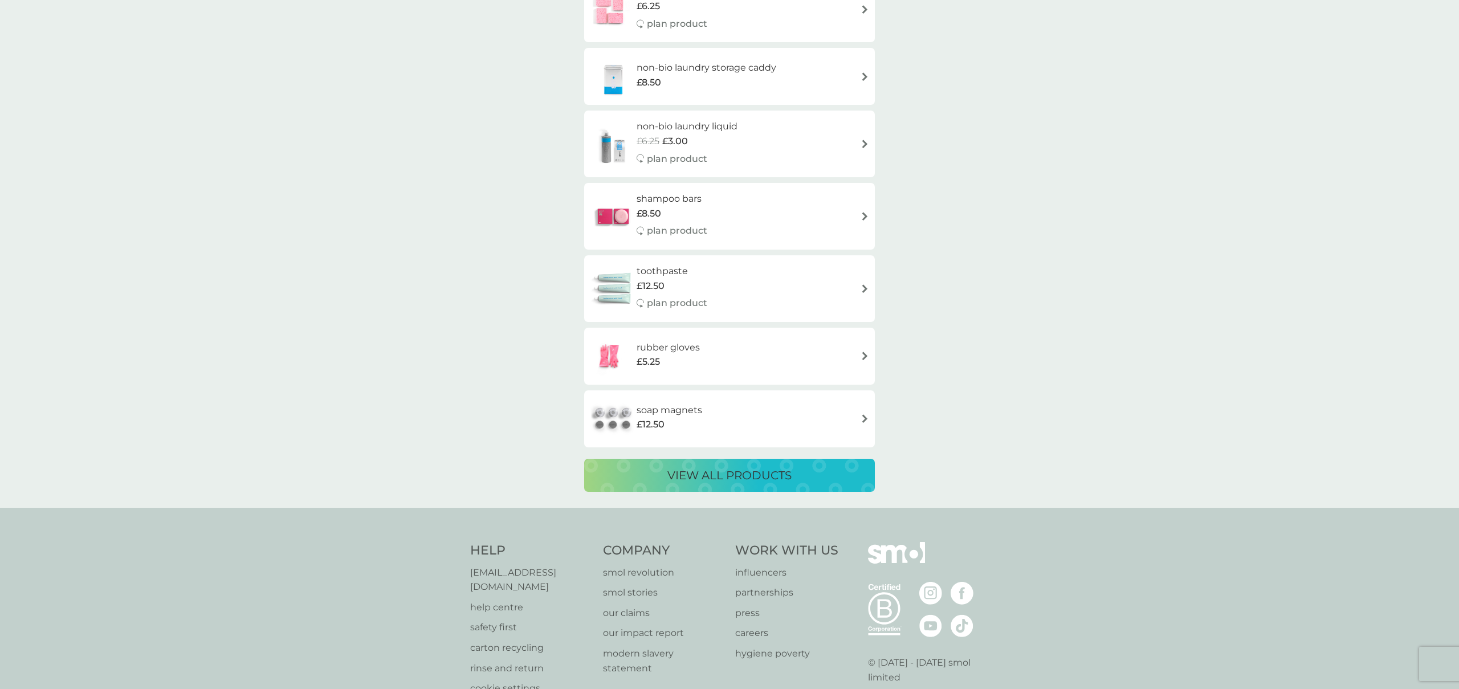
scroll to position [1890, 0]
click at [722, 475] on p "view all products" at bounding box center [730, 475] width 124 height 18
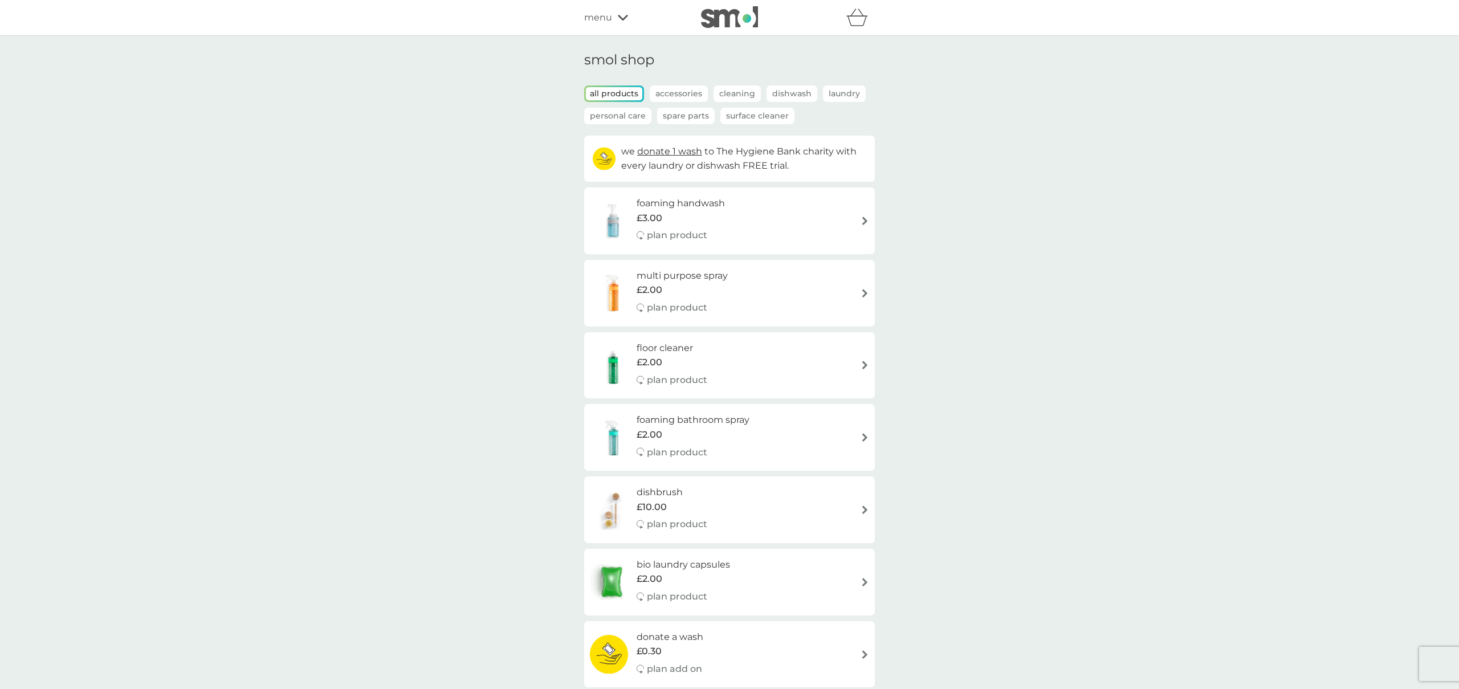
click at [682, 213] on div "£3.00" at bounding box center [681, 218] width 88 height 15
select select "119"
click at [606, 14] on span "menu" at bounding box center [598, 17] width 28 height 15
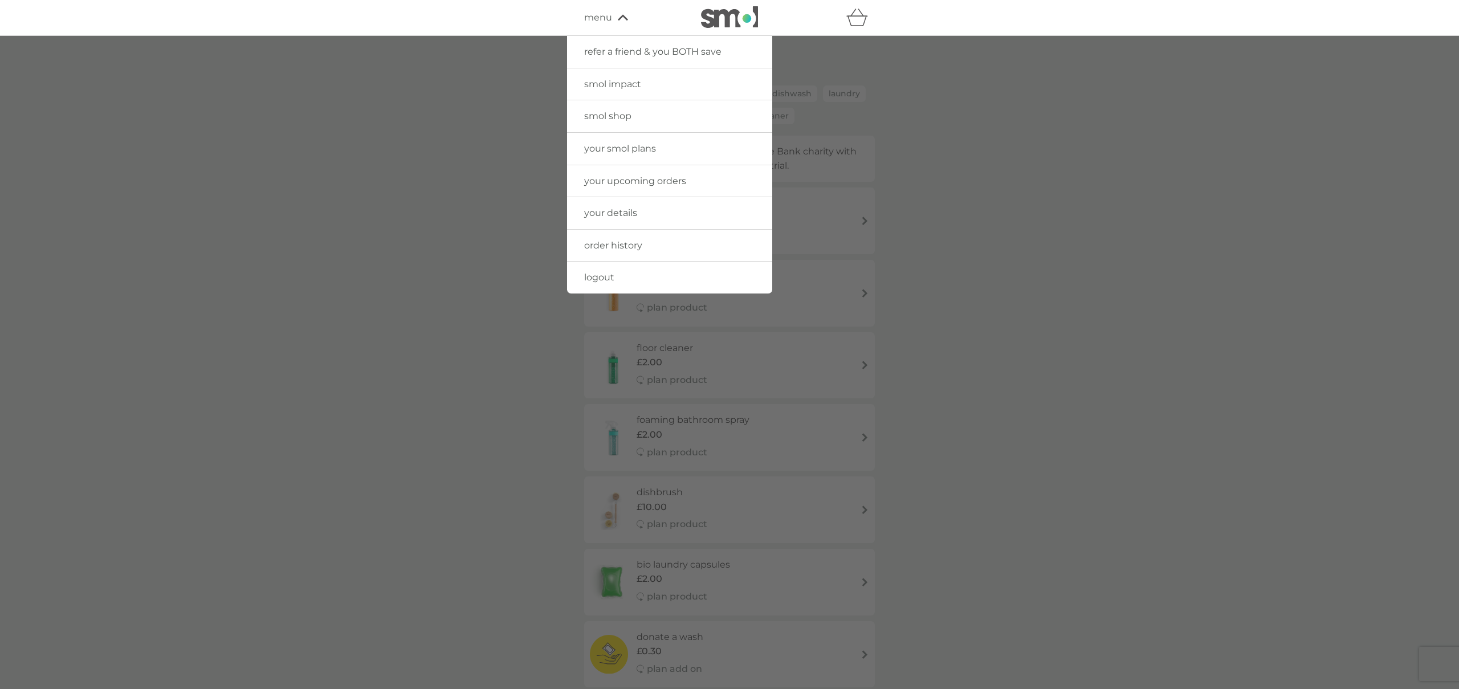
click at [639, 145] on span "your smol plans" at bounding box center [620, 148] width 72 height 11
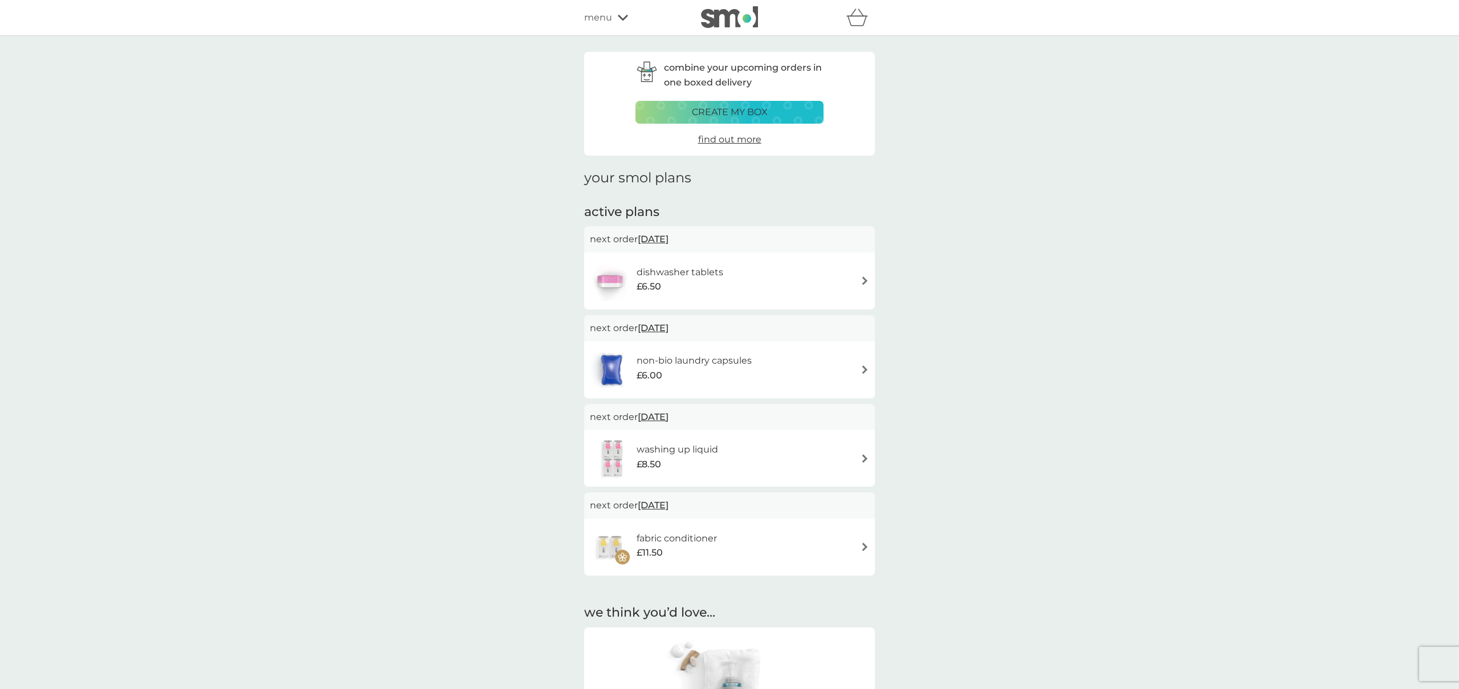
click at [796, 445] on div "washing up liquid £8.50" at bounding box center [729, 458] width 279 height 40
